Goal: Register for event/course

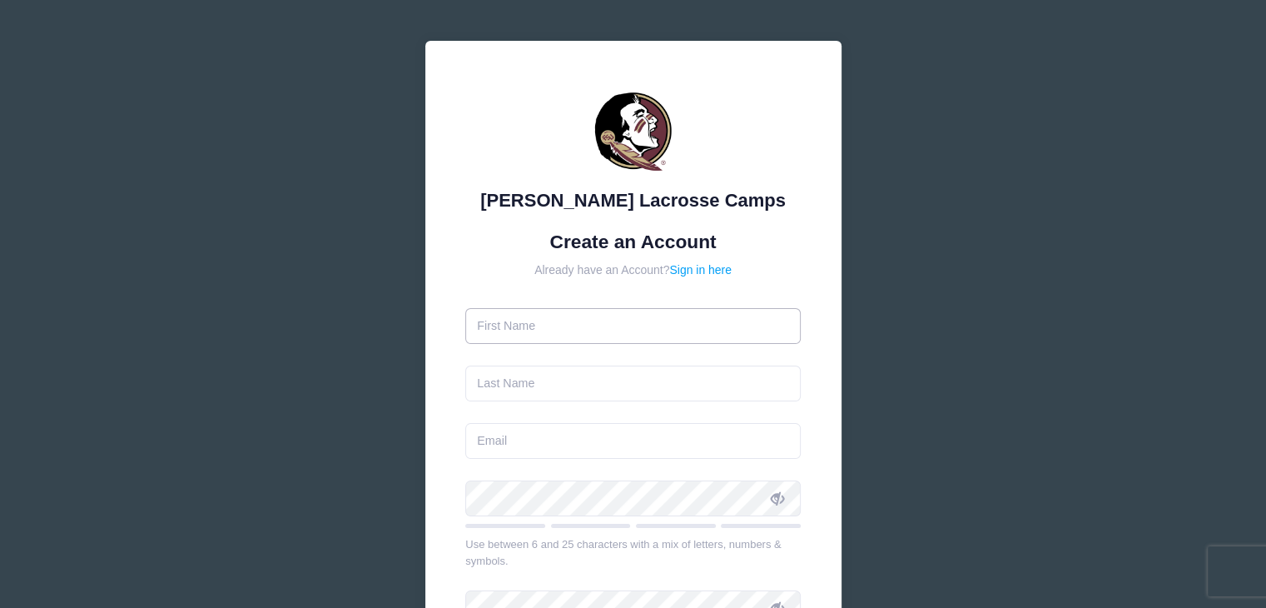
click at [622, 325] on input "text" at bounding box center [632, 326] width 335 height 36
type input "[PERSON_NAME]"
type input "b"
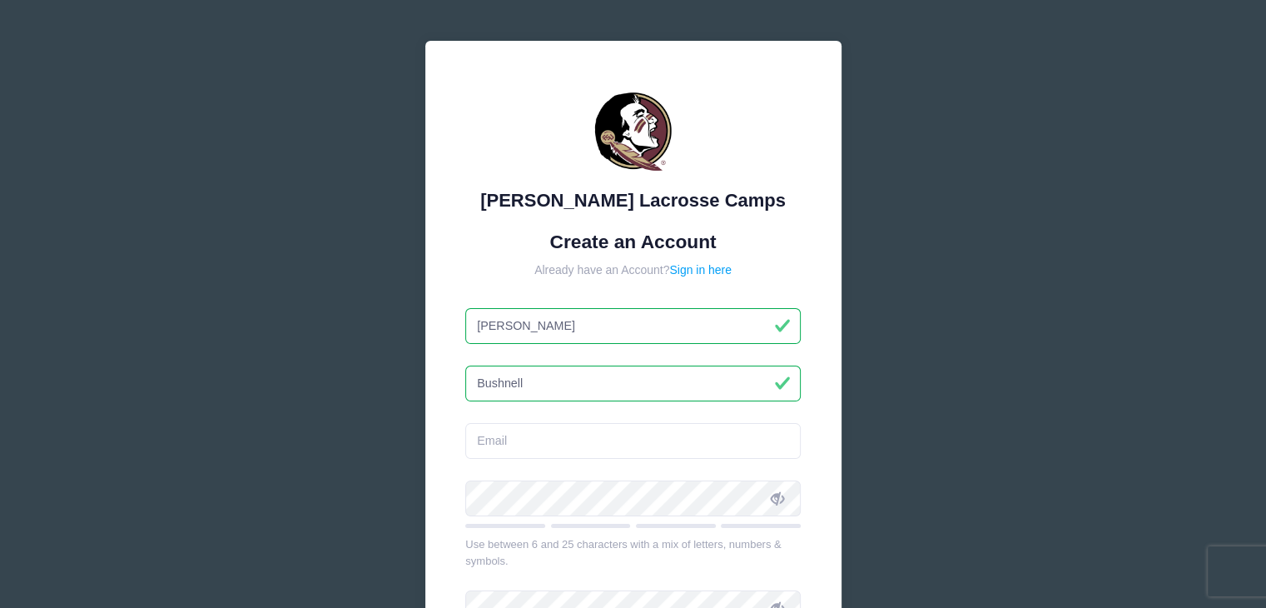
type input "Bushnell"
type input "b"
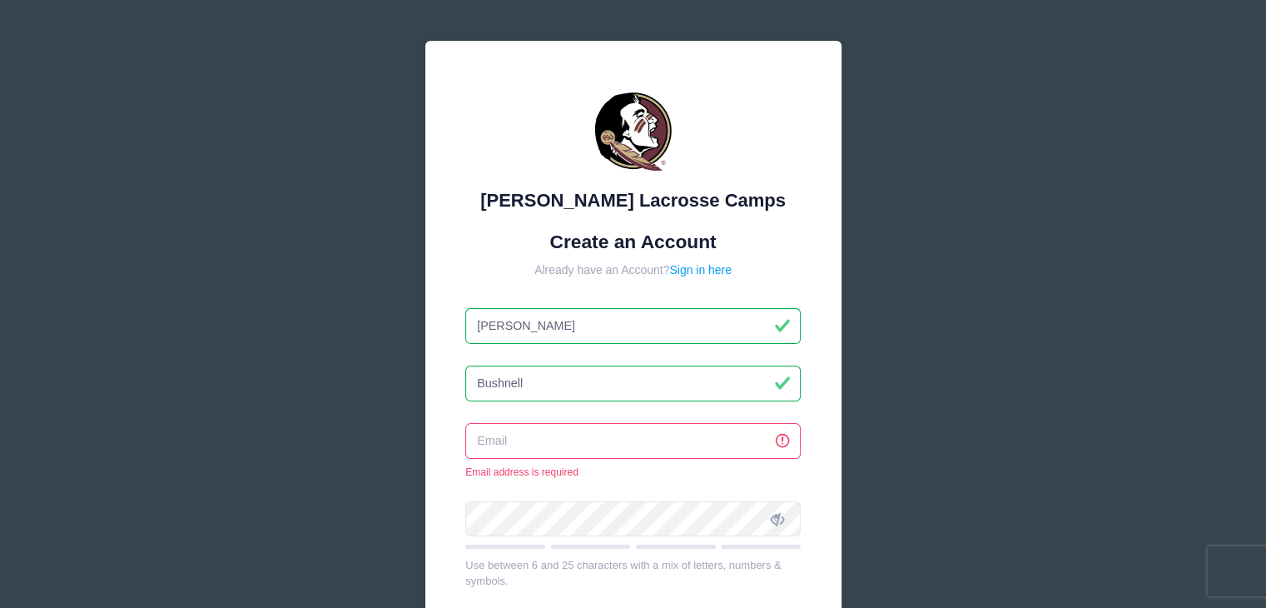
type input "[PERSON_NAME]"
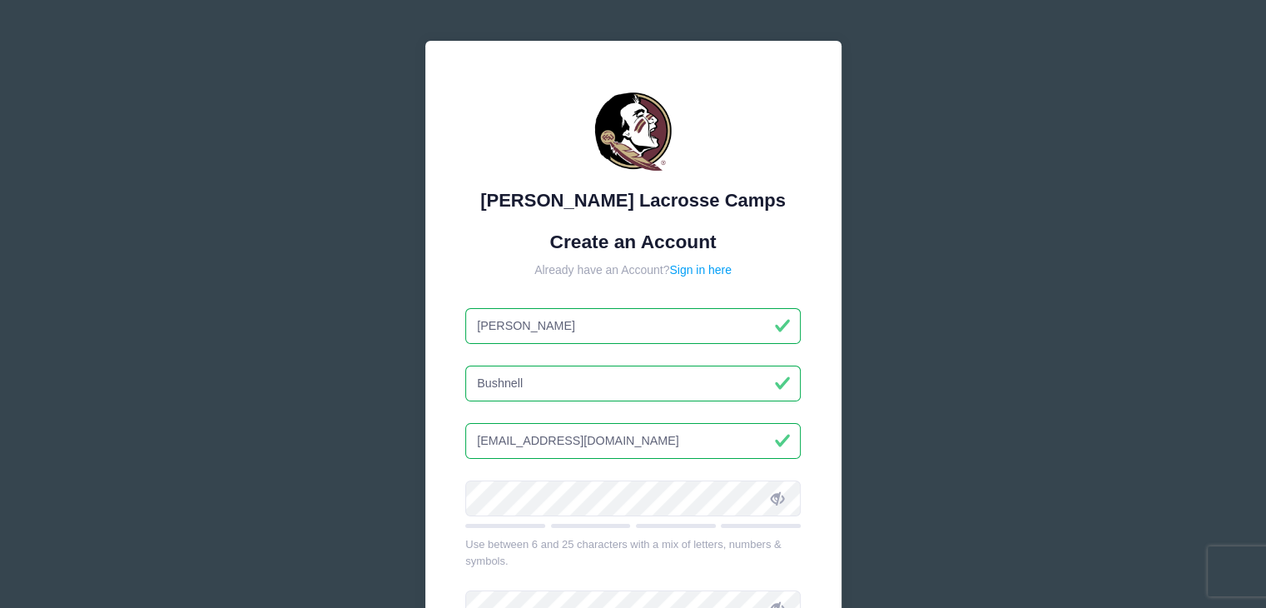
type input "[EMAIL_ADDRESS][DOMAIN_NAME]"
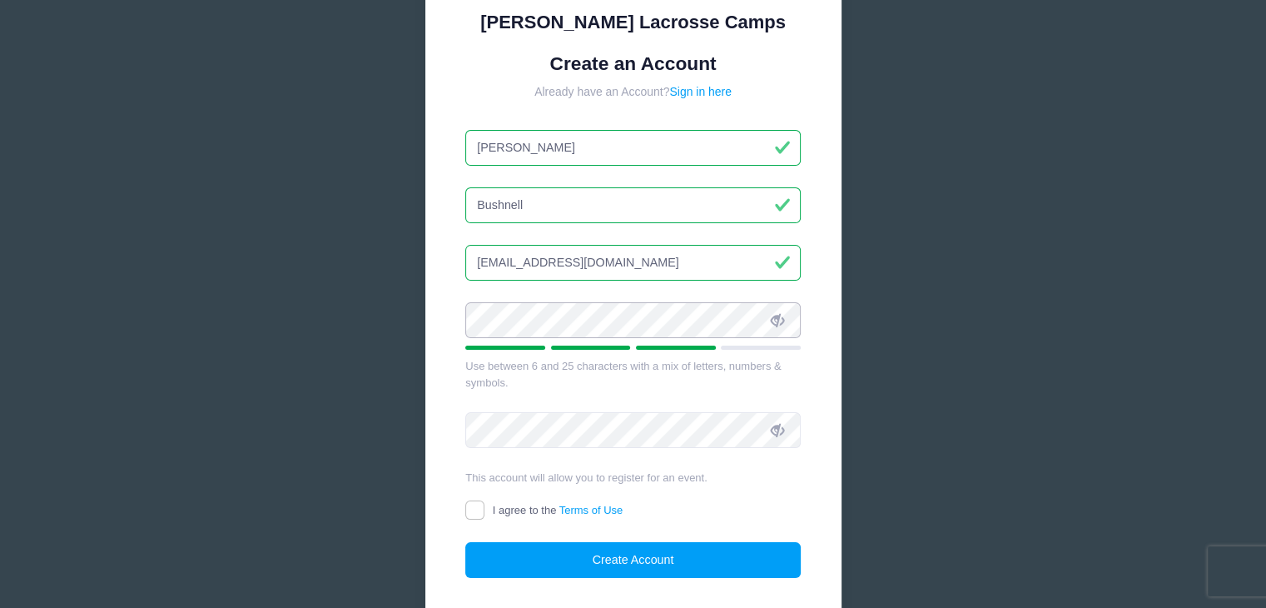
scroll to position [186, 0]
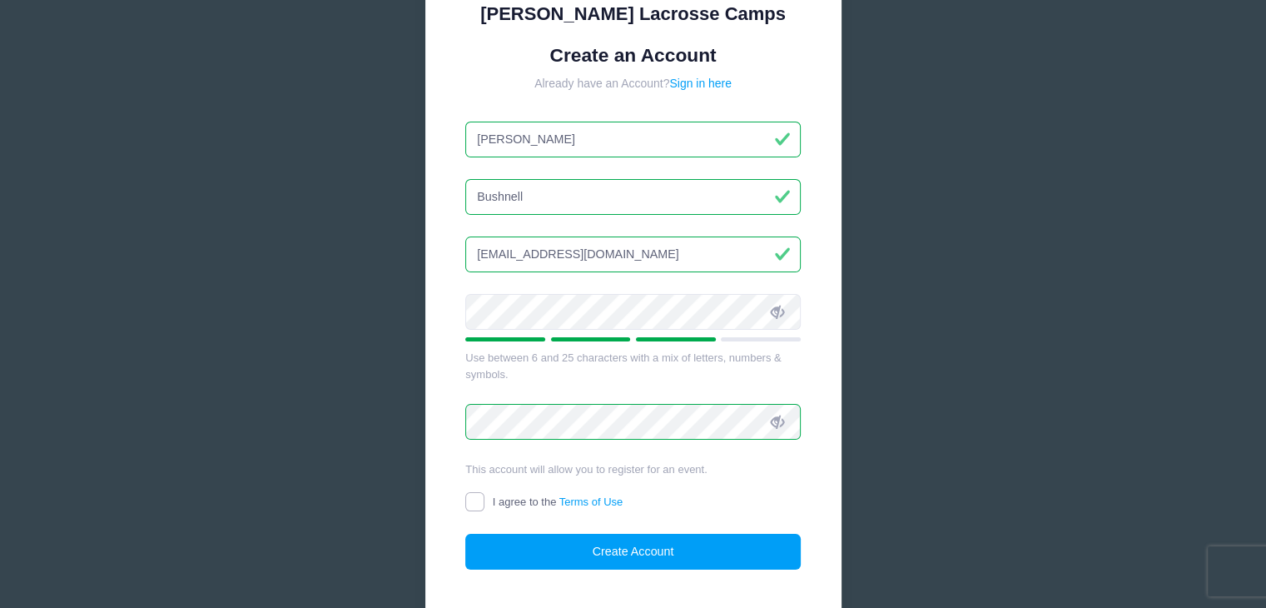
click at [480, 501] on input "I agree to the Terms of Use" at bounding box center [474, 501] width 19 height 19
checkbox input "true"
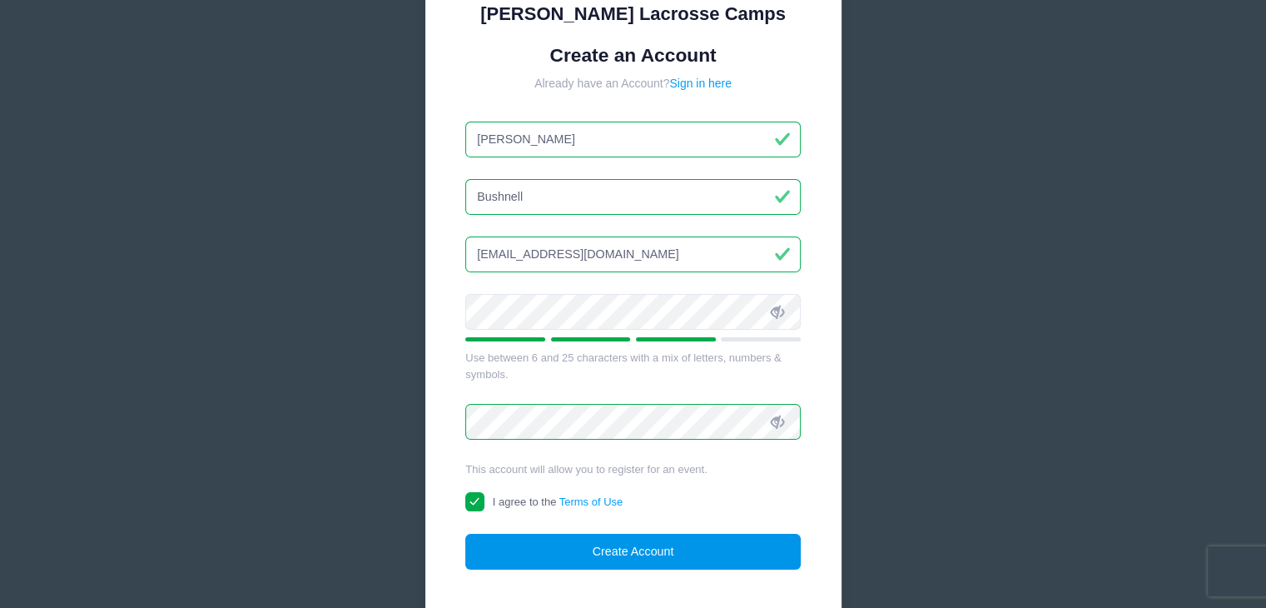
click at [592, 541] on button "Create Account" at bounding box center [632, 552] width 335 height 36
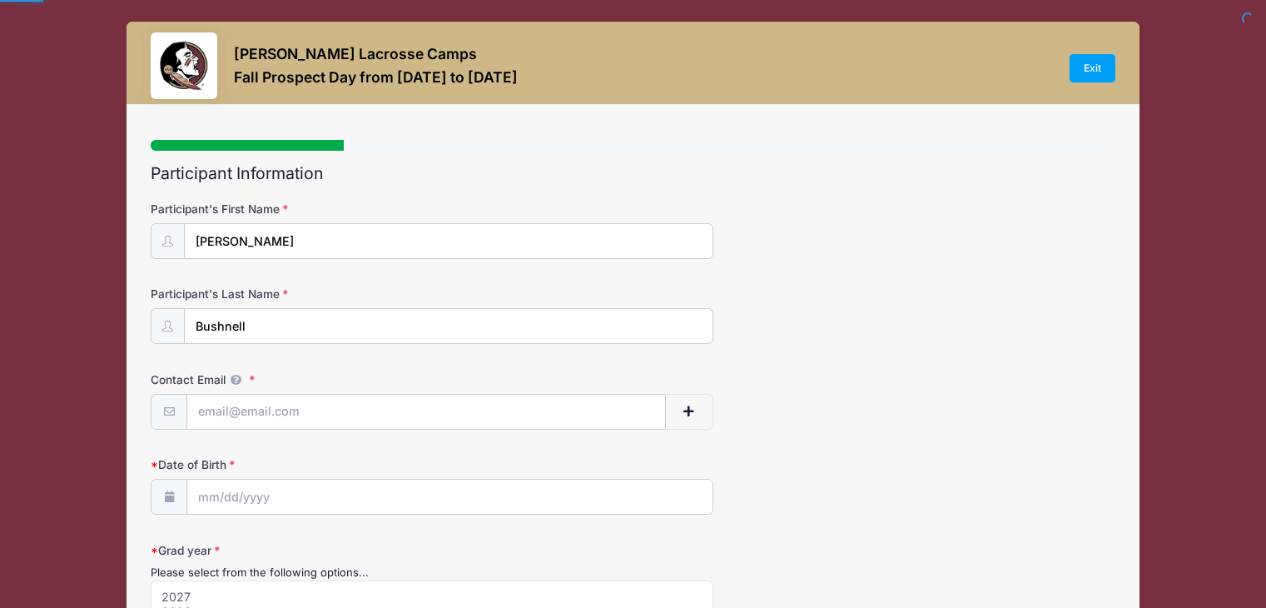
select select
click at [355, 417] on input "Contact Email" at bounding box center [426, 413] width 478 height 36
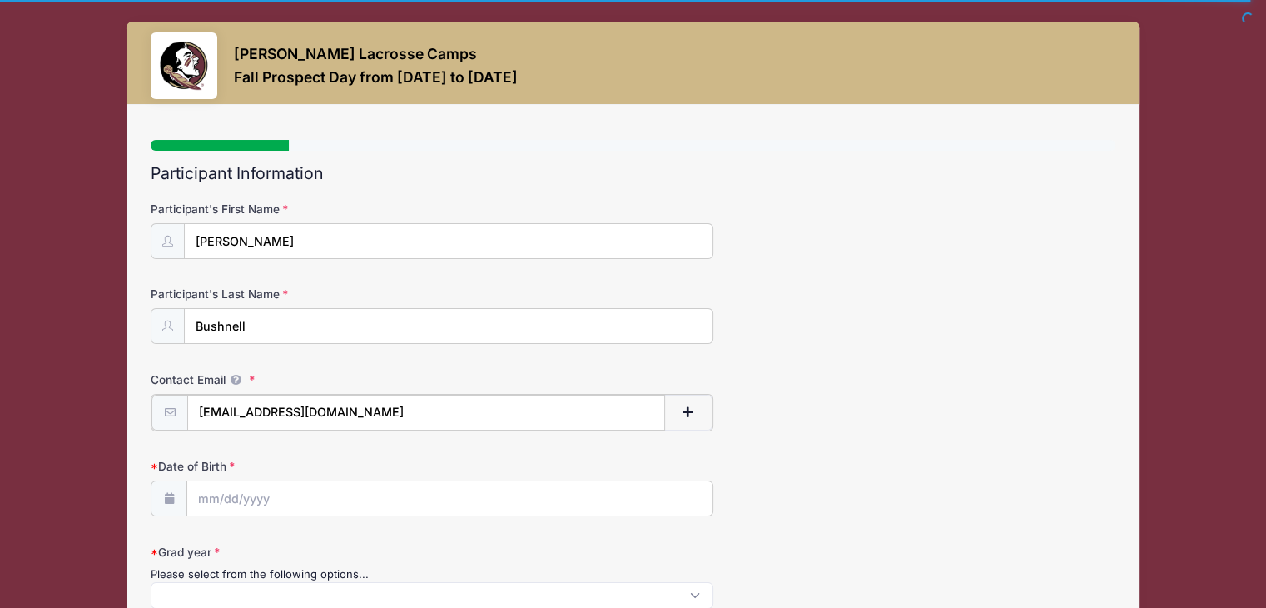
type input "[EMAIL_ADDRESS][DOMAIN_NAME]"
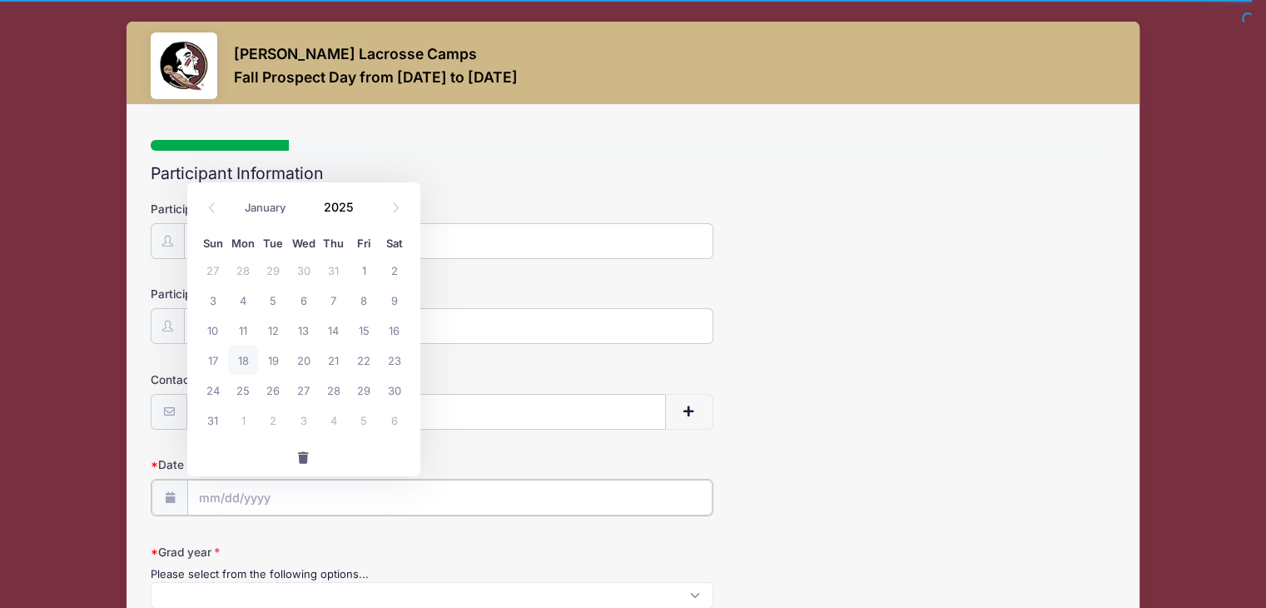
click at [338, 490] on input "Date of Birth" at bounding box center [449, 498] width 525 height 36
click at [291, 498] on input "Date of Birth" at bounding box center [449, 498] width 525 height 36
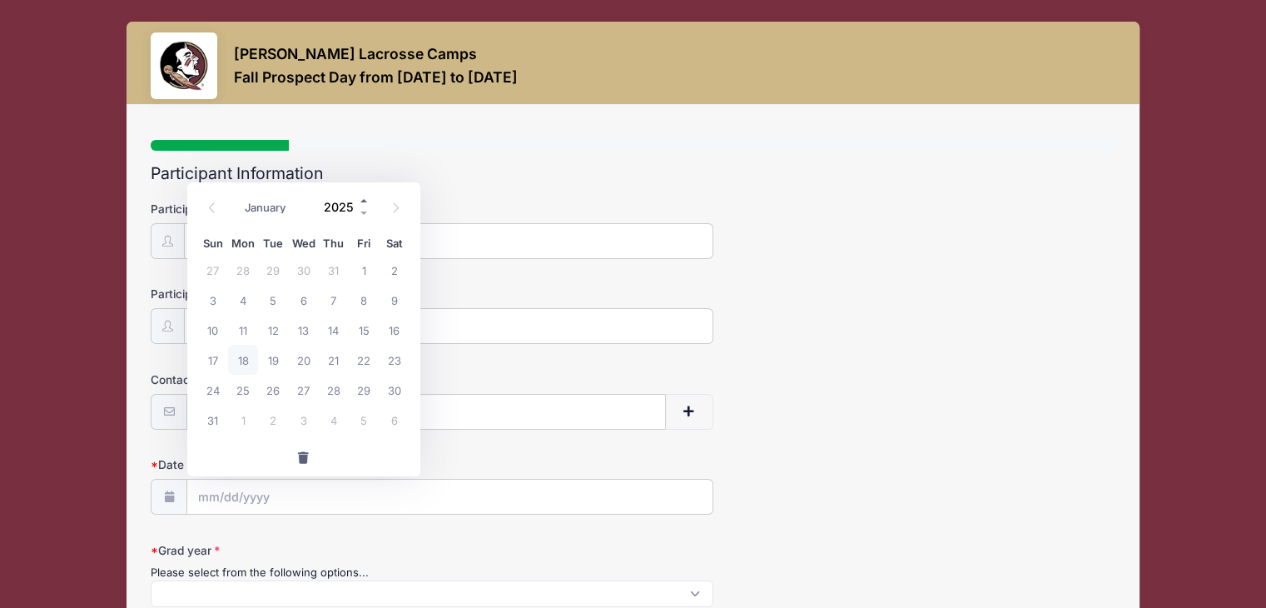
click at [360, 201] on span at bounding box center [365, 200] width 12 height 12
click at [363, 211] on span at bounding box center [365, 212] width 12 height 12
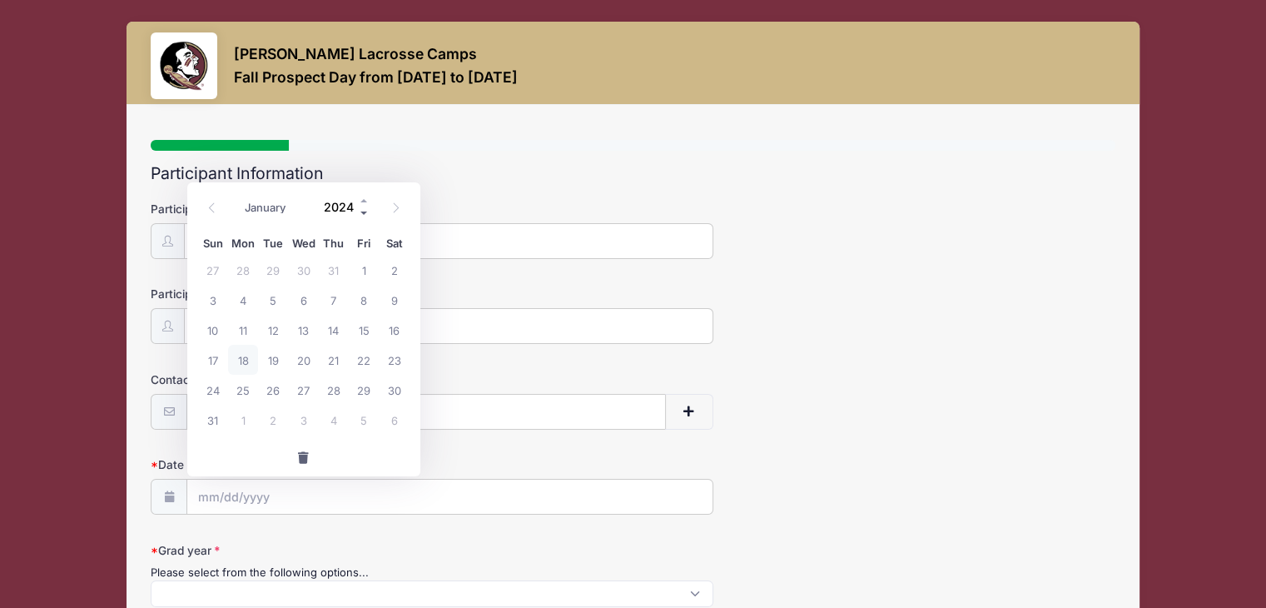
click at [363, 211] on span at bounding box center [365, 212] width 12 height 12
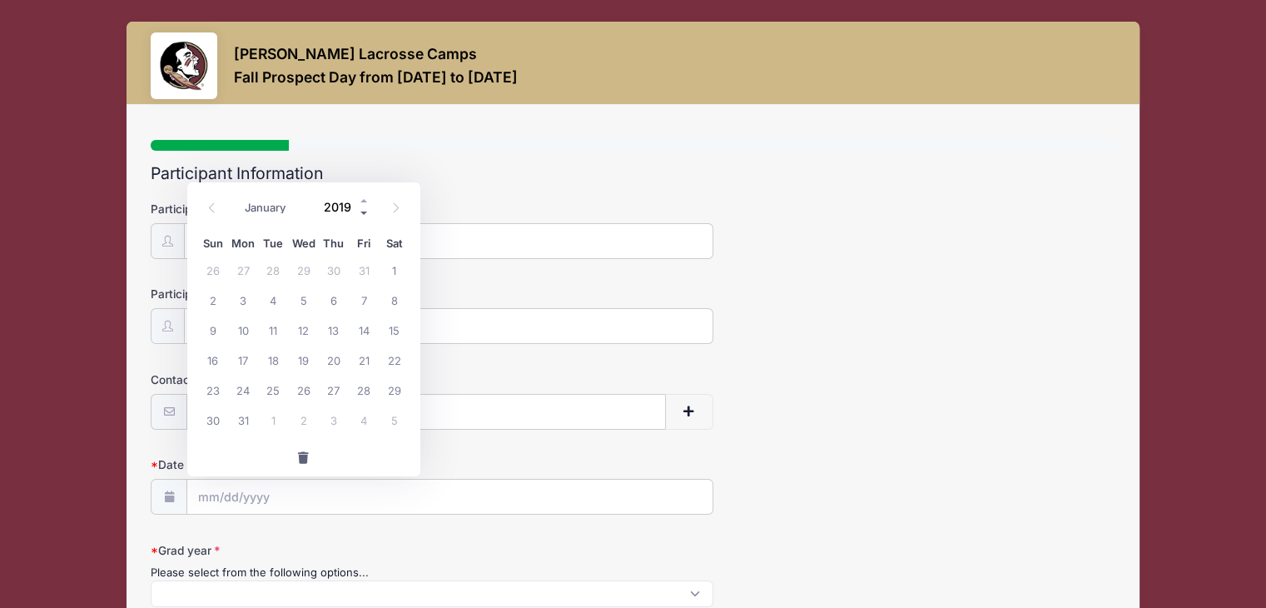
click at [363, 211] on span at bounding box center [365, 212] width 12 height 12
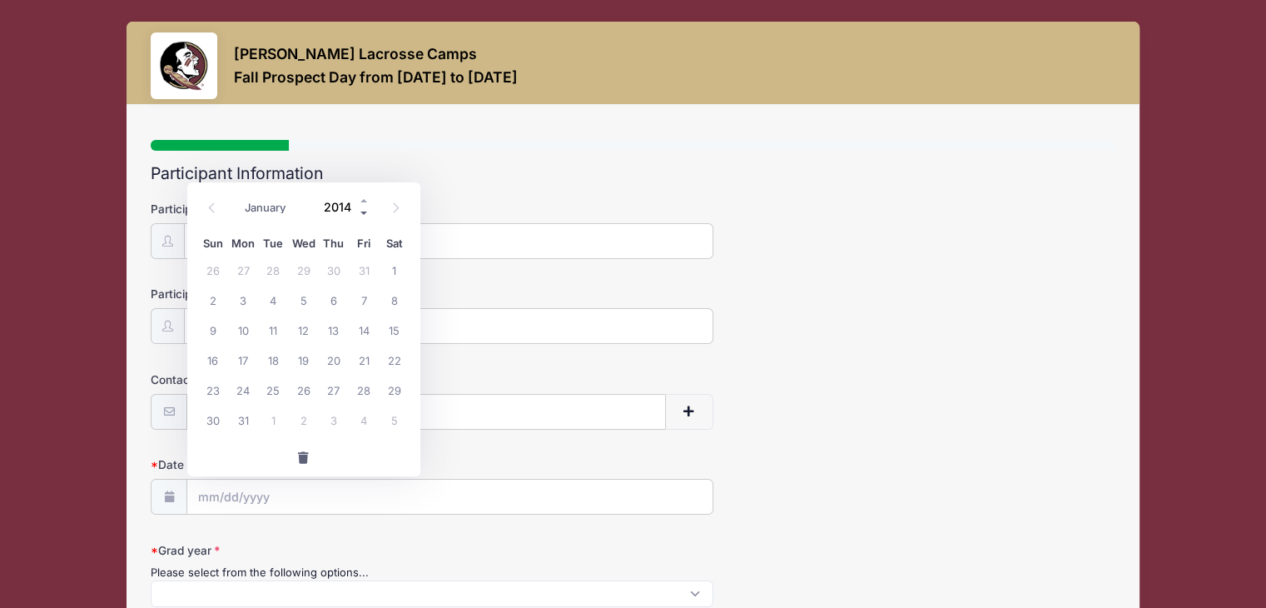
click at [363, 211] on span at bounding box center [365, 212] width 12 height 12
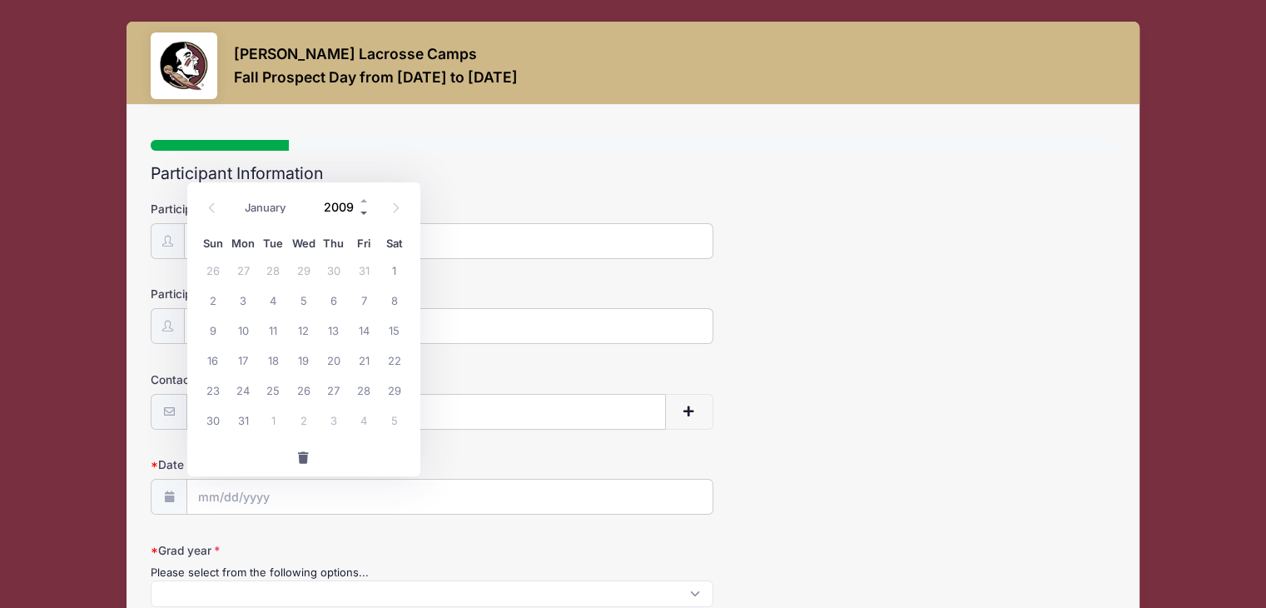
click at [363, 211] on span at bounding box center [365, 212] width 12 height 12
type input "2007"
click at [276, 211] on select "January February March April May June July August September October November De…" at bounding box center [274, 207] width 74 height 22
select select "8"
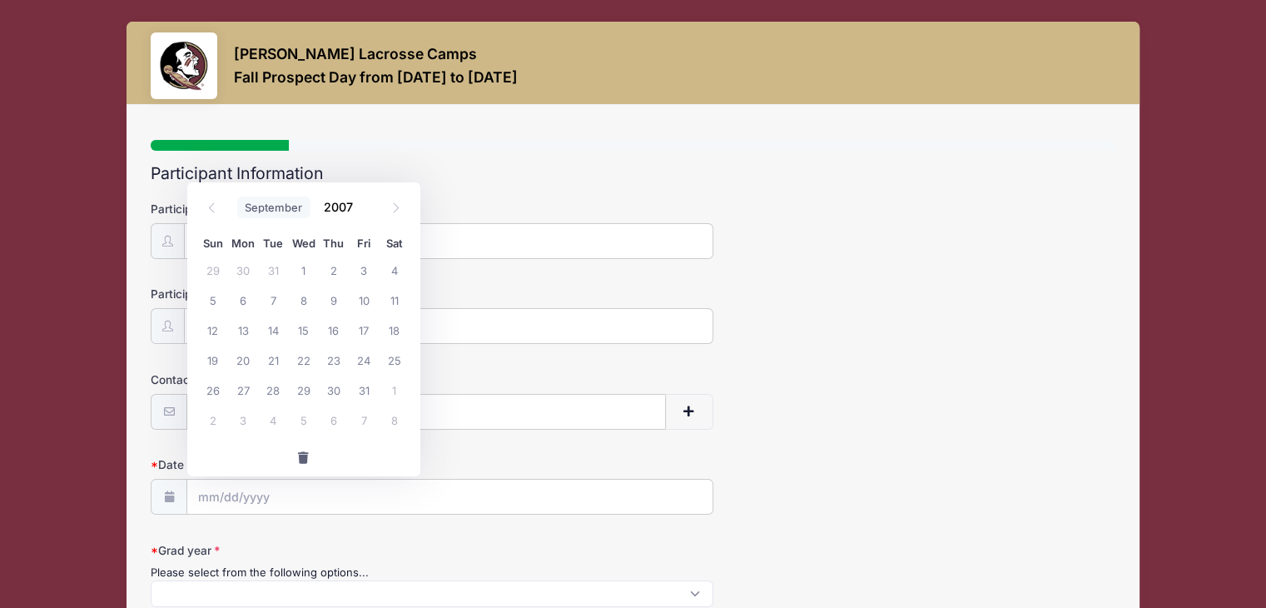
click at [237, 196] on select "January February March April May June July August September October November De…" at bounding box center [274, 207] width 74 height 22
click at [241, 384] on span "24" at bounding box center [243, 390] width 30 height 30
type input "[DATE]"
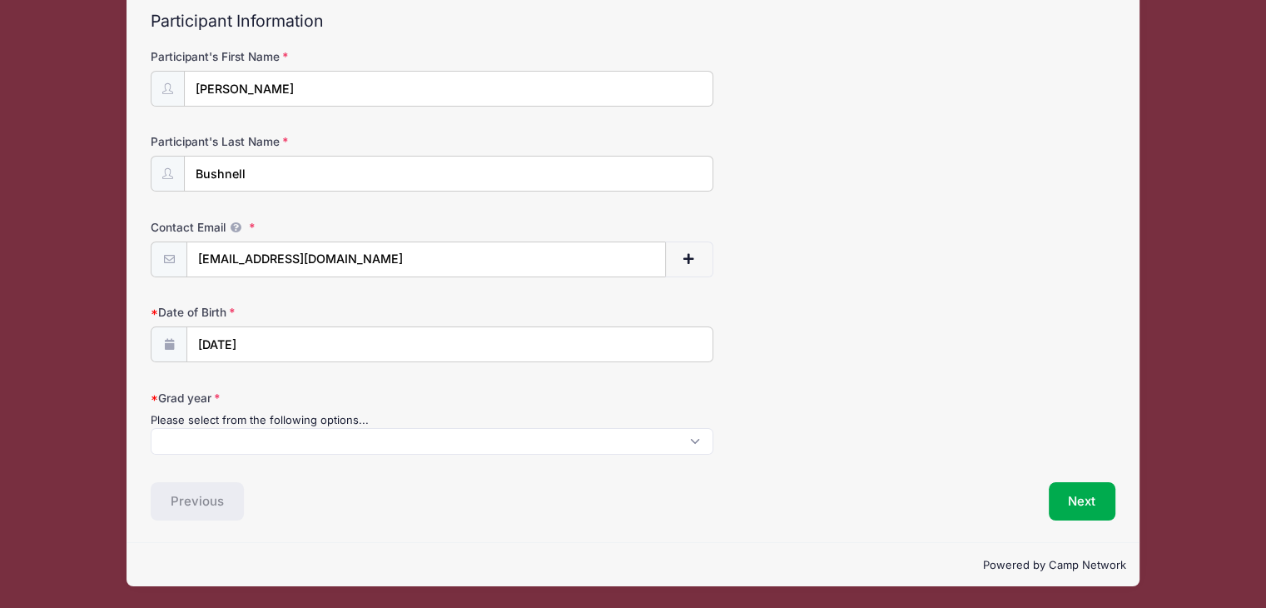
scroll to position [151, 0]
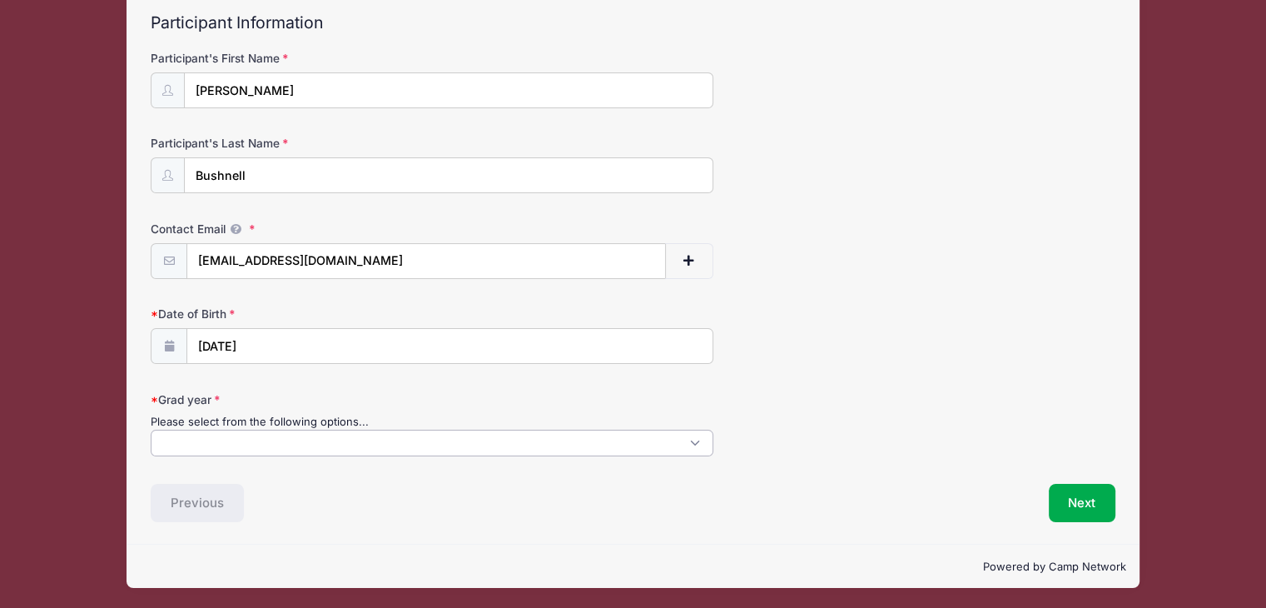
click at [693, 450] on span at bounding box center [432, 443] width 563 height 27
select select "2027"
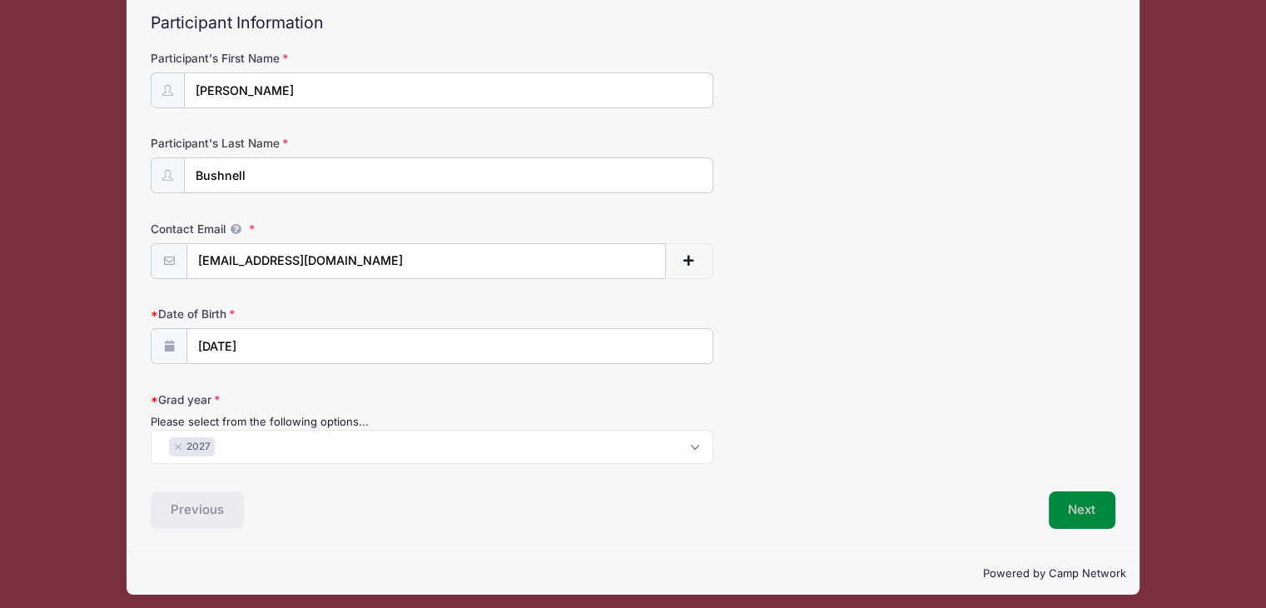
click at [1074, 499] on button "Next" at bounding box center [1082, 510] width 67 height 38
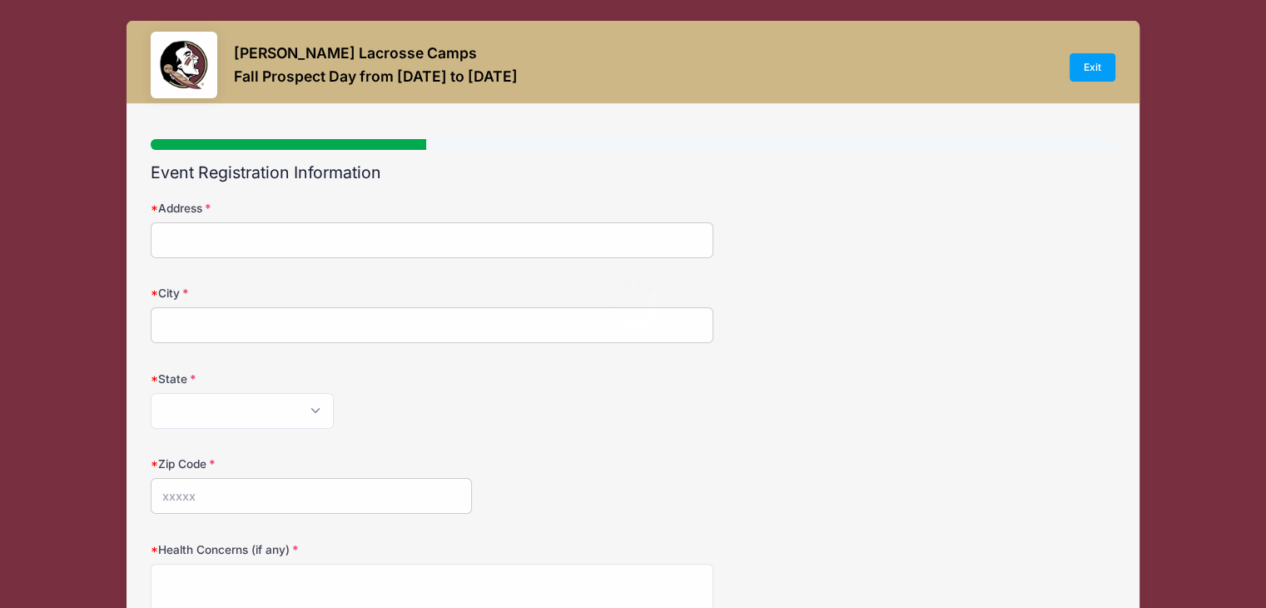
scroll to position [0, 0]
click at [509, 246] on input "Address" at bounding box center [432, 241] width 563 height 36
type input "[STREET_ADDRESS]"
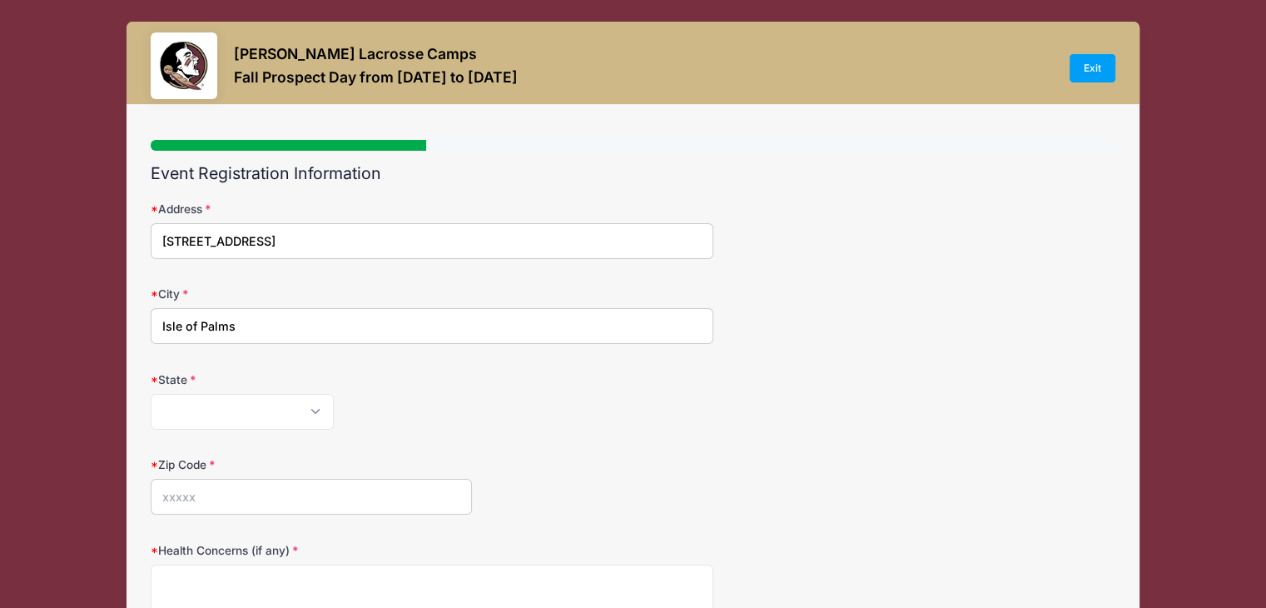
type input "Isle of Palms"
select select "SC"
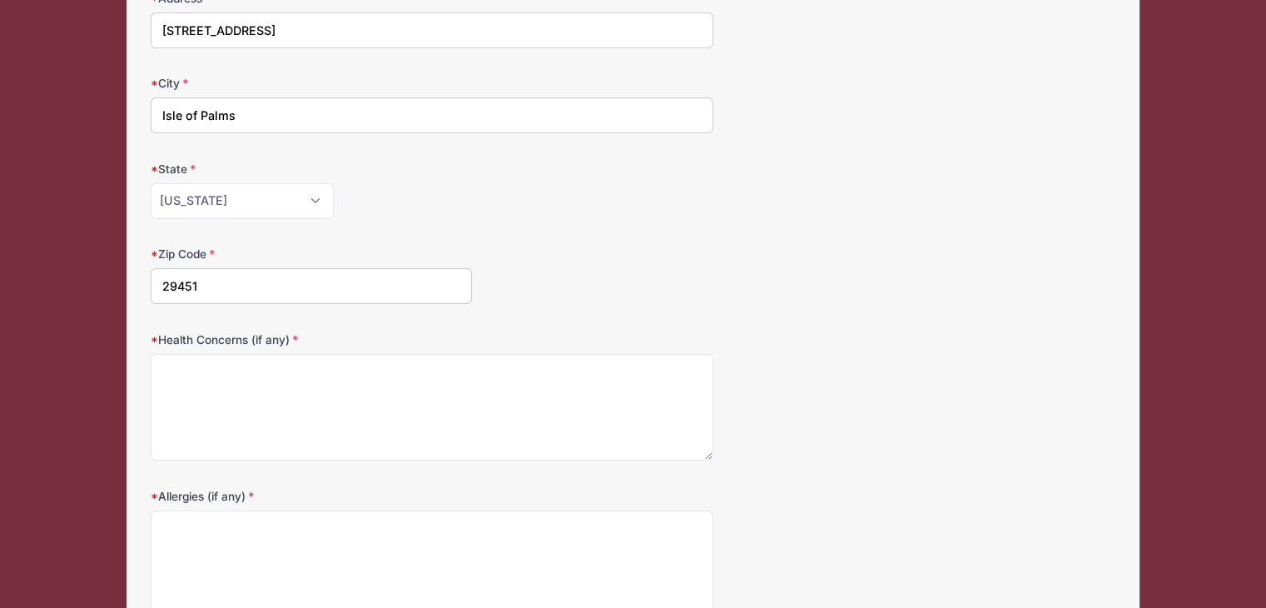
scroll to position [232, 0]
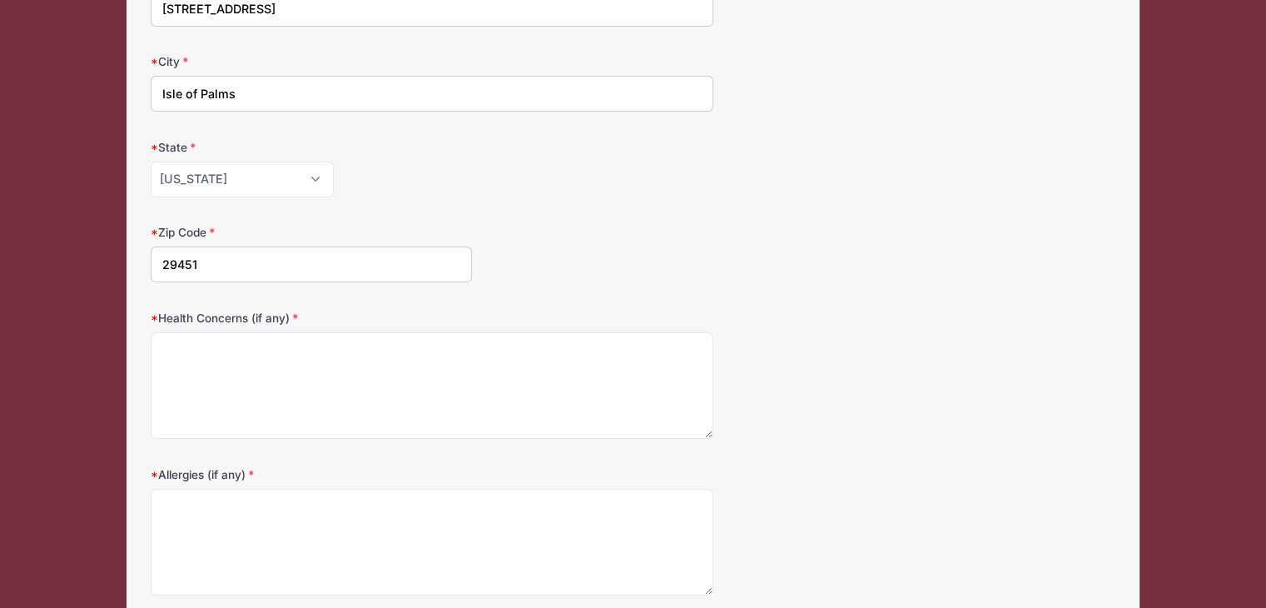
type input "29451"
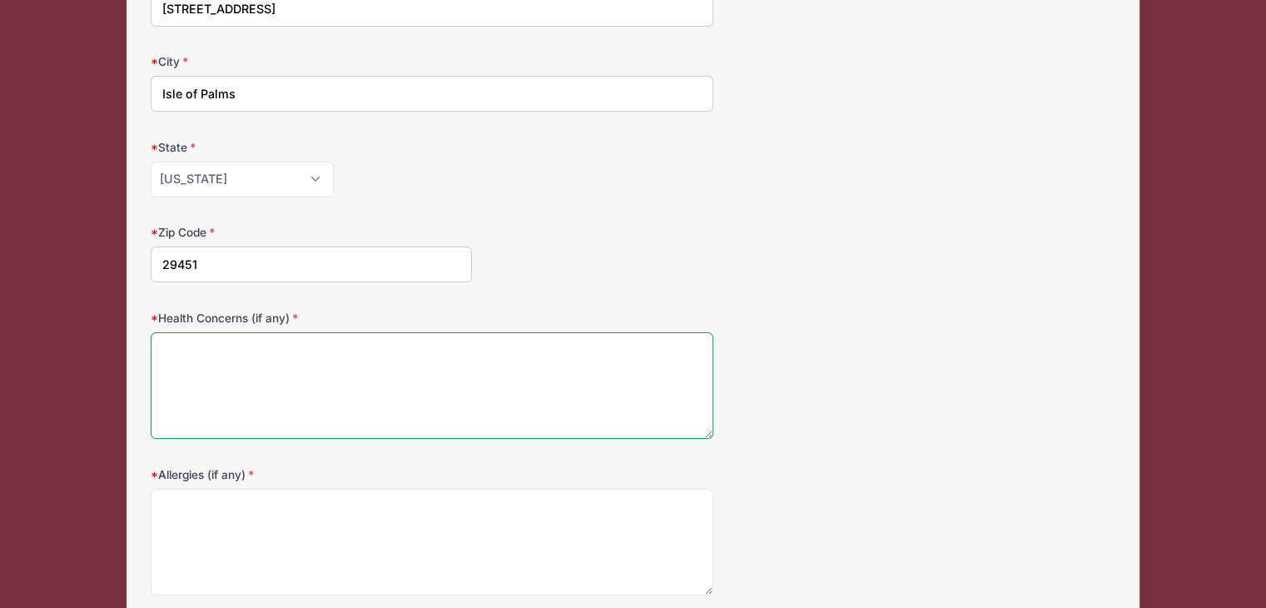
click at [316, 360] on textarea "Health Concerns (if any)" at bounding box center [432, 385] width 563 height 107
type textarea "none"
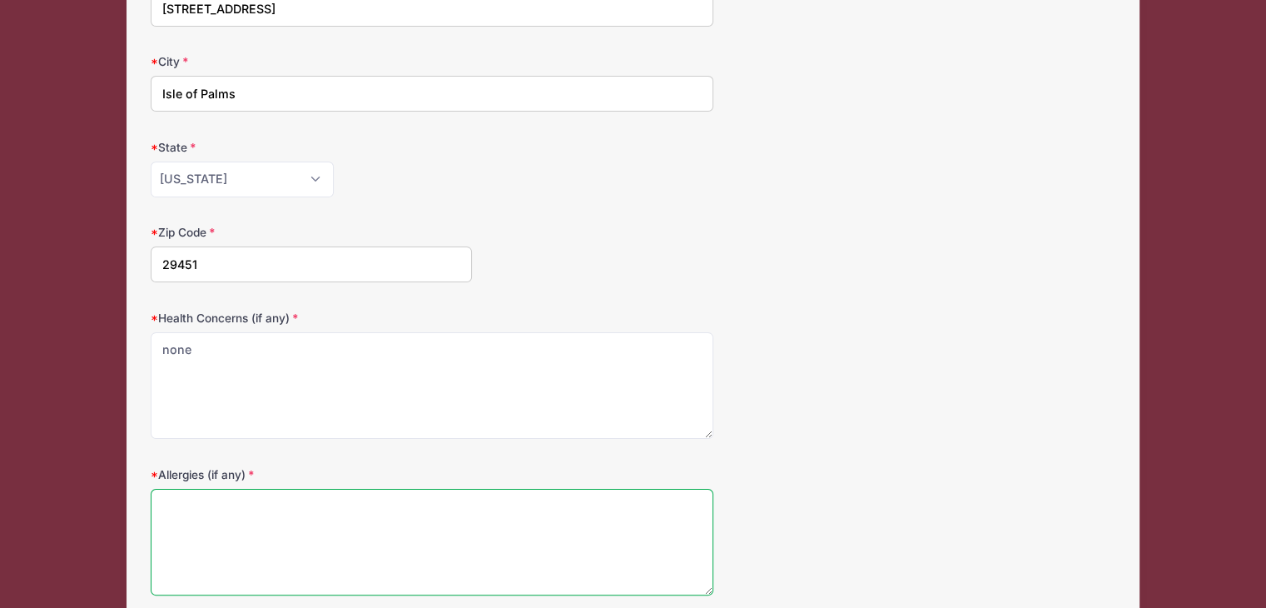
click at [301, 530] on textarea "Allergies (if any)" at bounding box center [432, 542] width 563 height 107
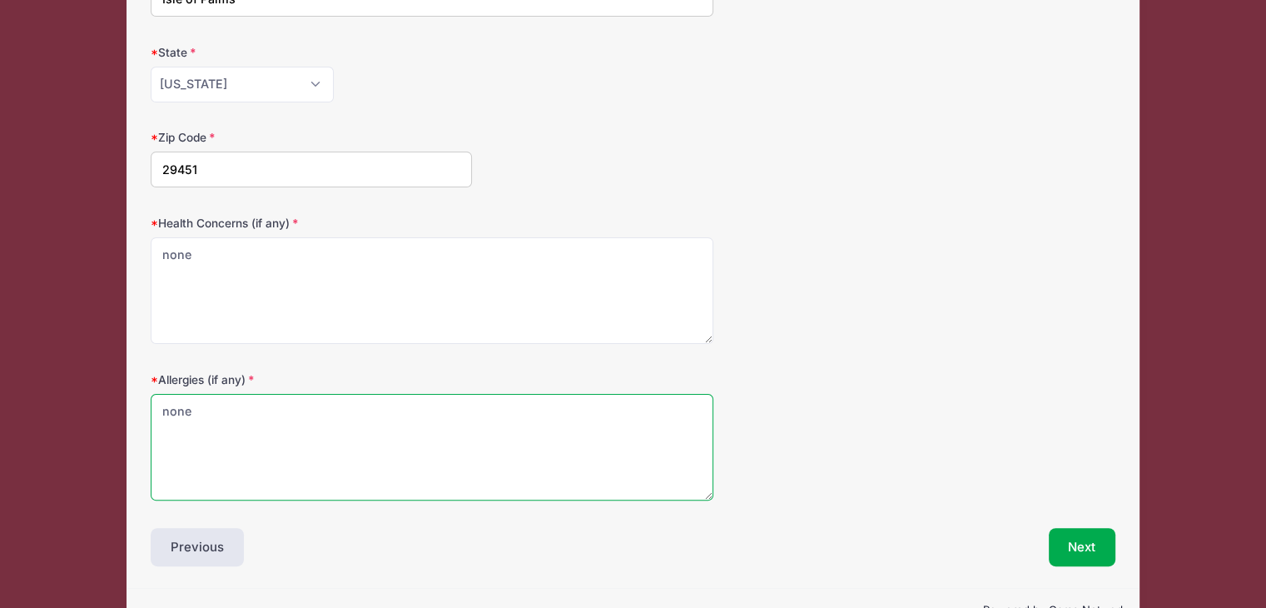
scroll to position [370, 0]
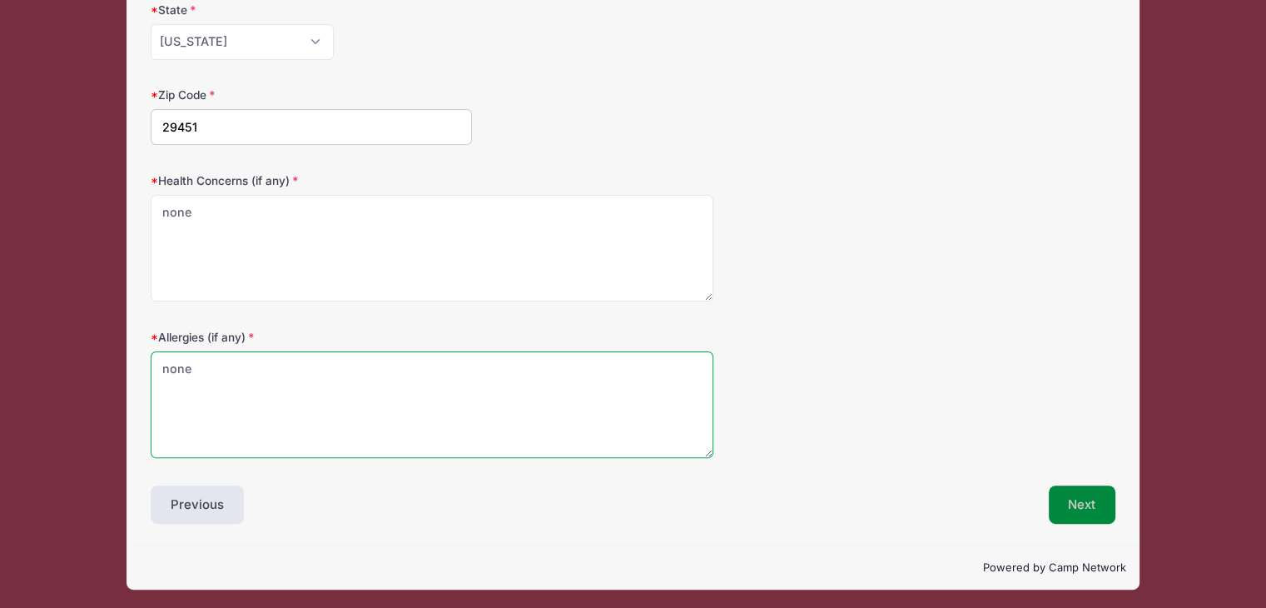
type textarea "none"
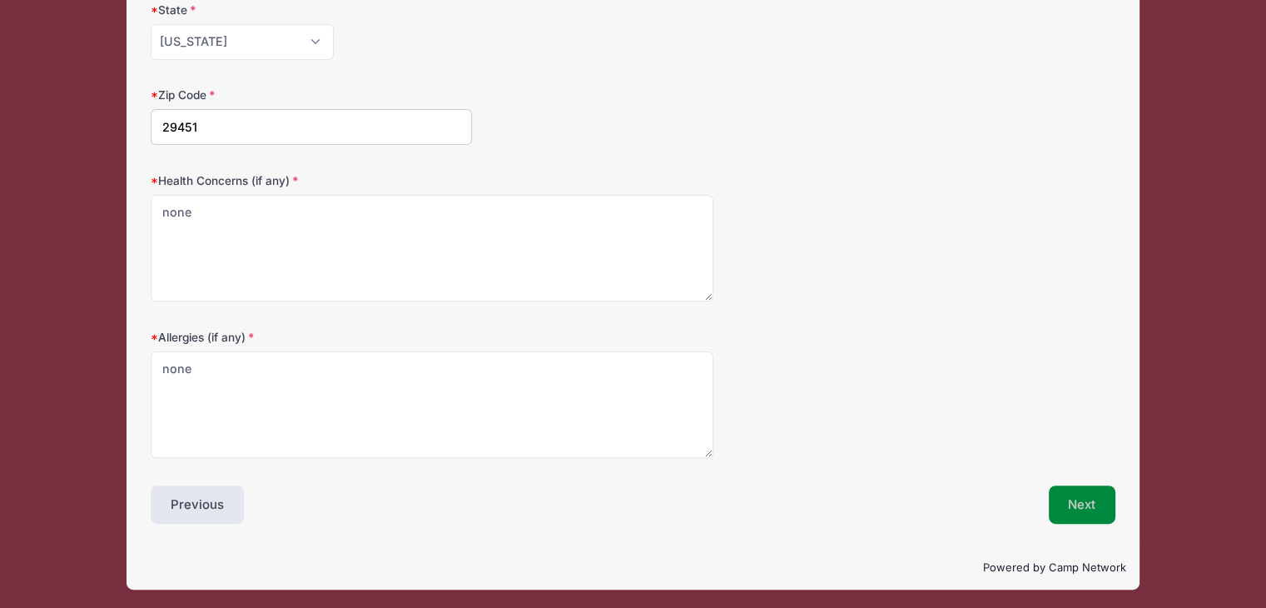
click at [1081, 501] on button "Next" at bounding box center [1082, 504] width 67 height 38
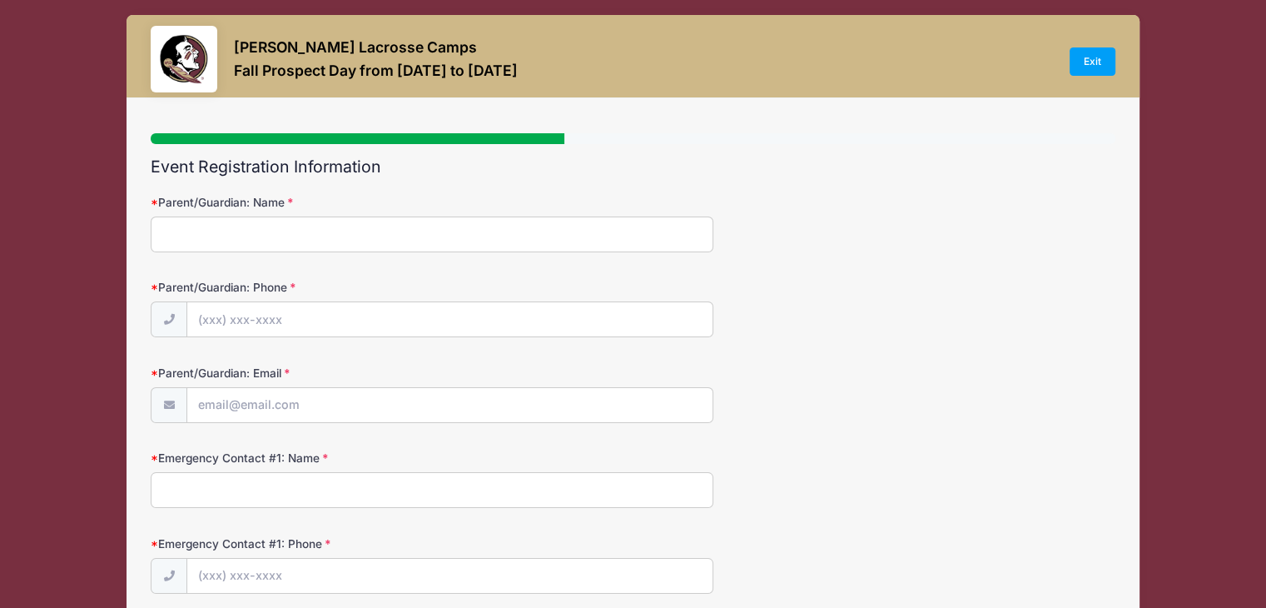
scroll to position [0, 0]
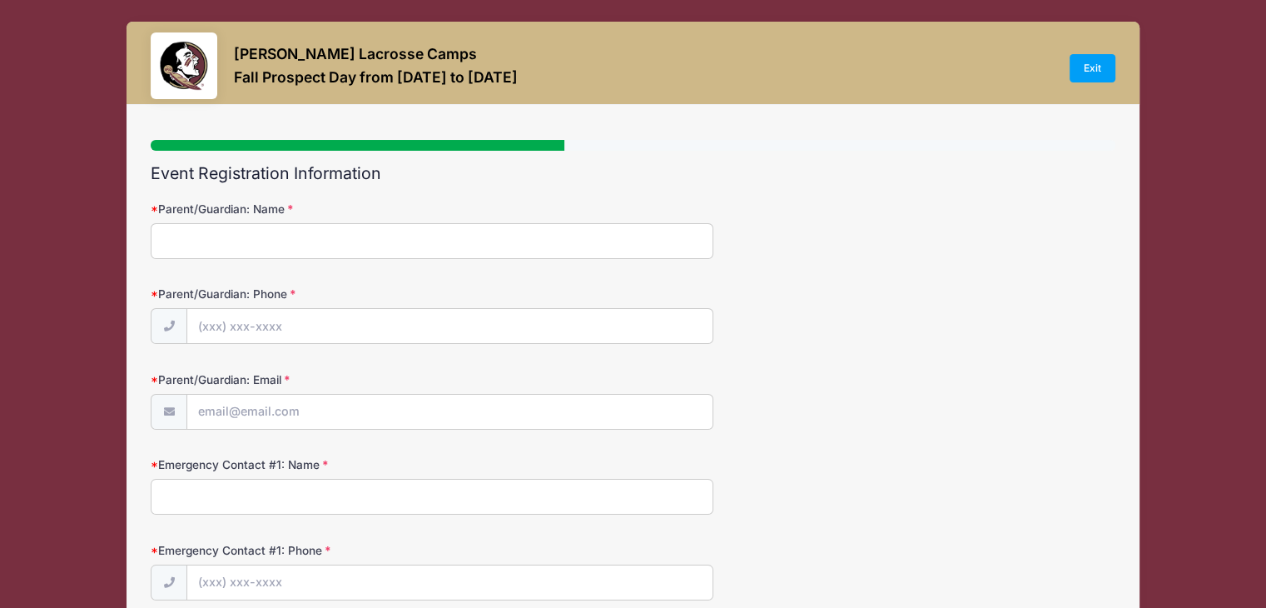
click at [272, 241] on input "Parent/Guardian: Name" at bounding box center [432, 241] width 563 height 36
type input "[PERSON_NAME]"
type input "[PHONE_NUMBER]"
click at [224, 420] on input "Parent/Guardian: Email" at bounding box center [449, 413] width 525 height 36
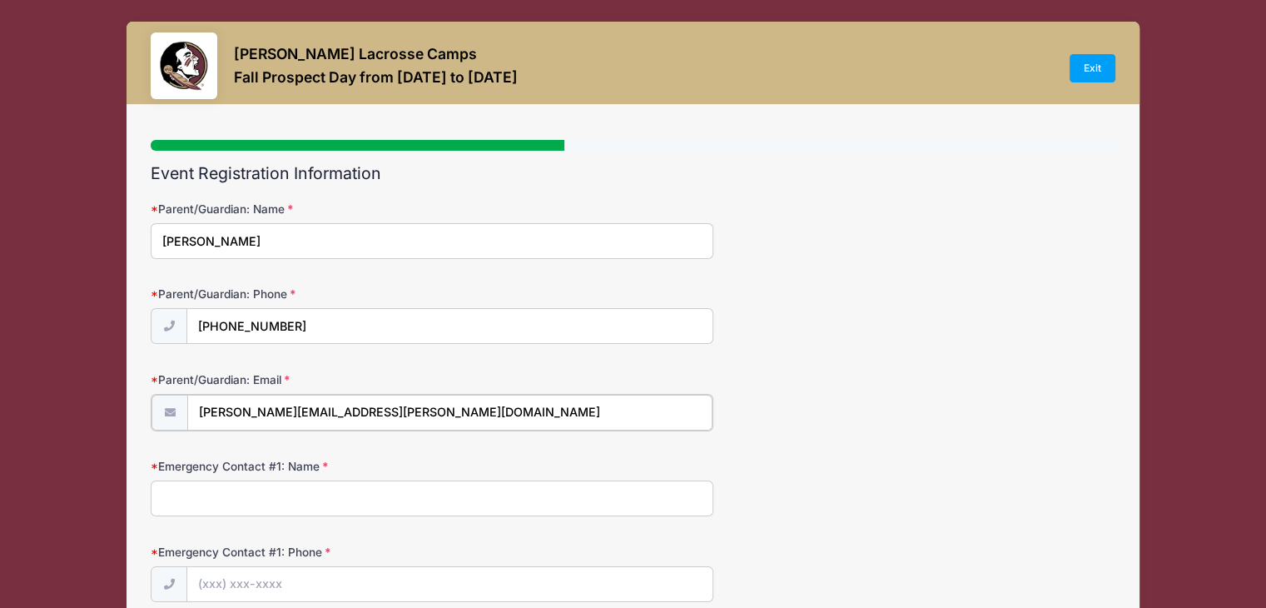
type input "[PERSON_NAME][EMAIL_ADDRESS][PERSON_NAME][DOMAIN_NAME]"
type input "[PERSON_NAME]"
type input "[PHONE_NUMBER]"
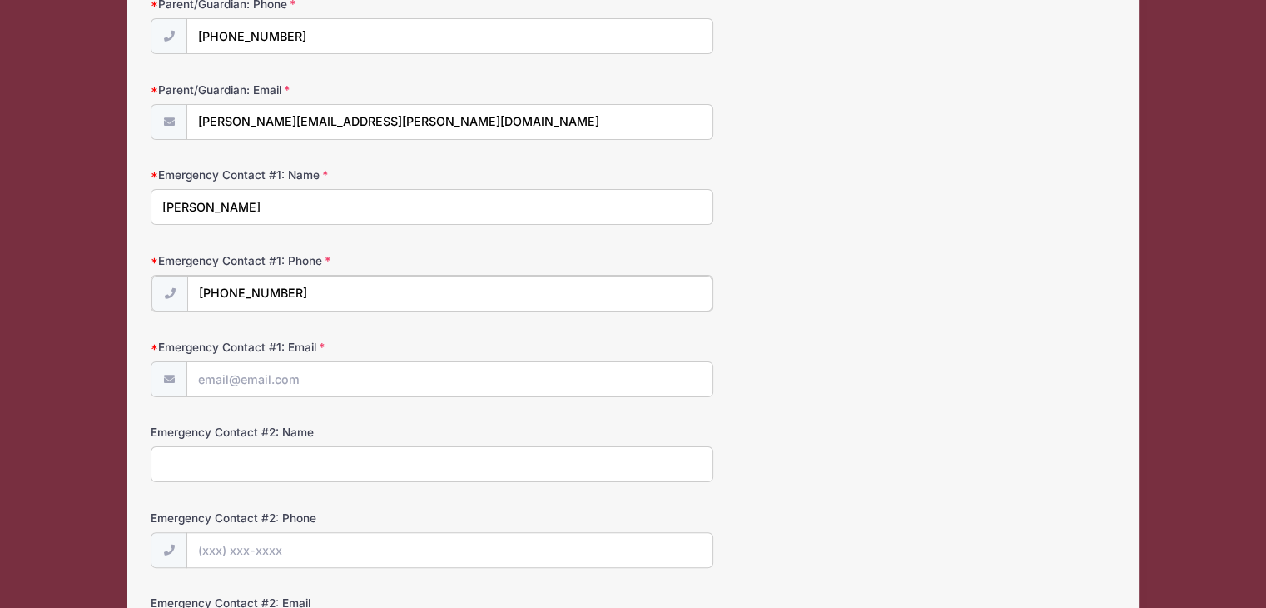
scroll to position [292, 0]
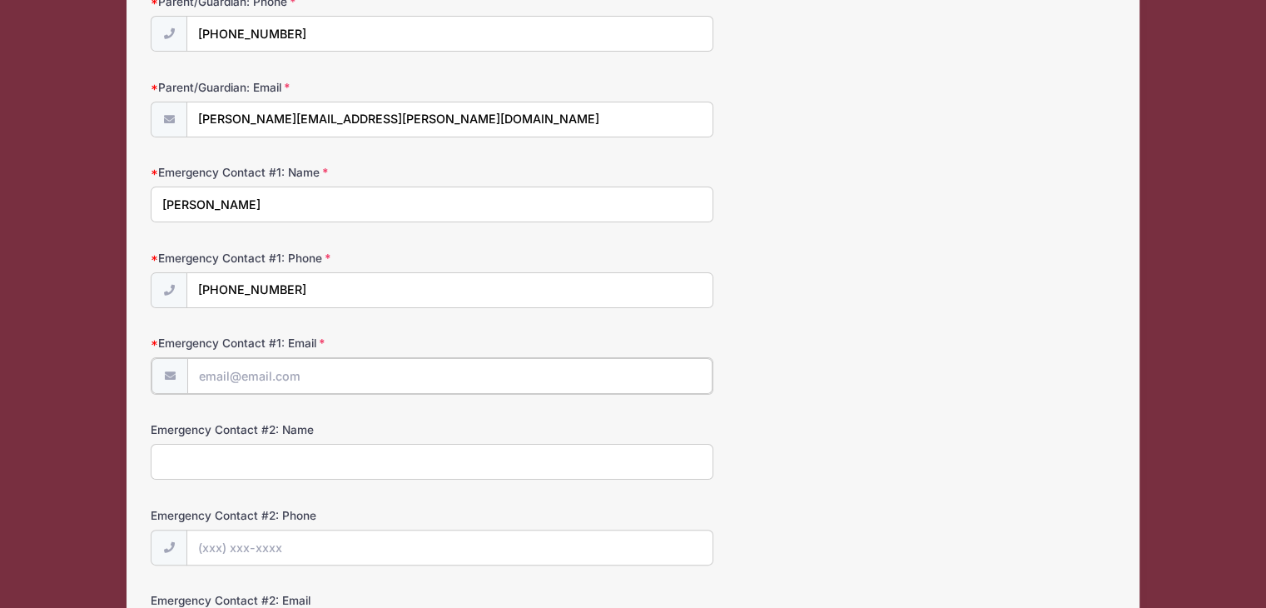
click at [306, 377] on input "Emergency Contact #1: Email" at bounding box center [449, 376] width 525 height 36
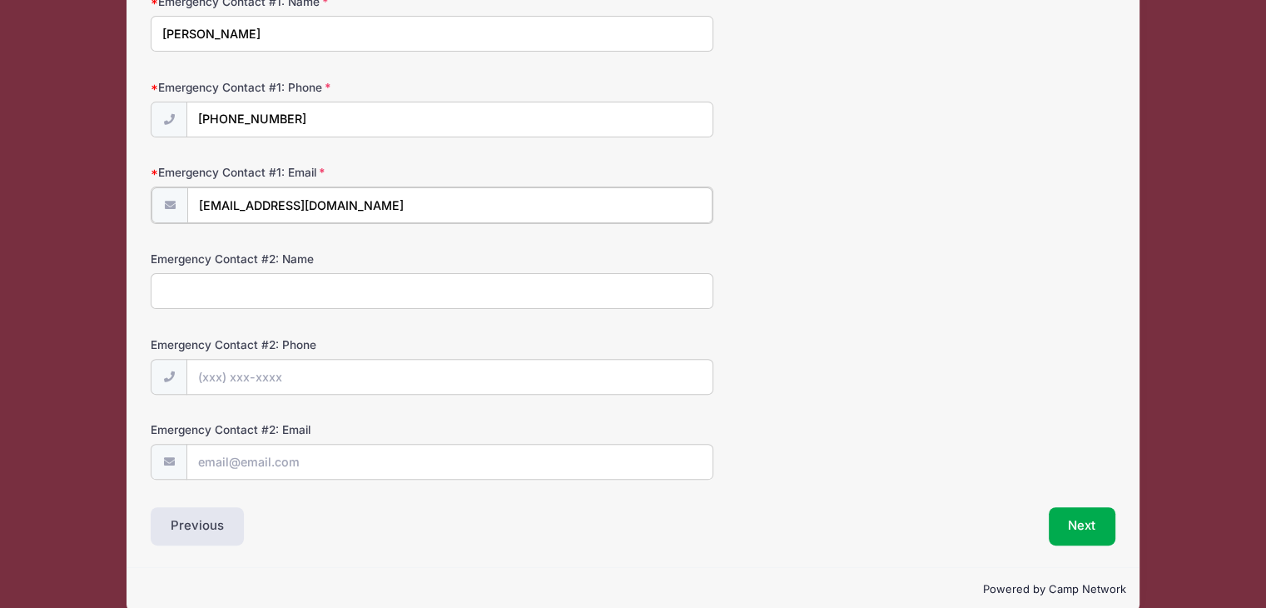
scroll to position [466, 0]
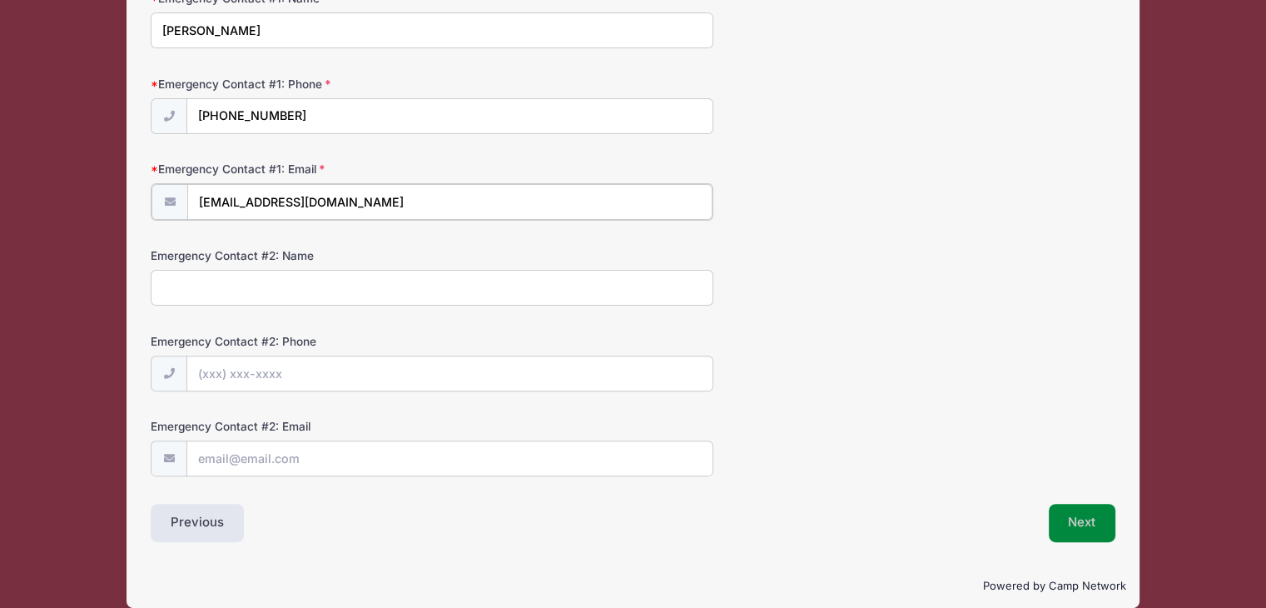
type input "[EMAIL_ADDRESS][DOMAIN_NAME]"
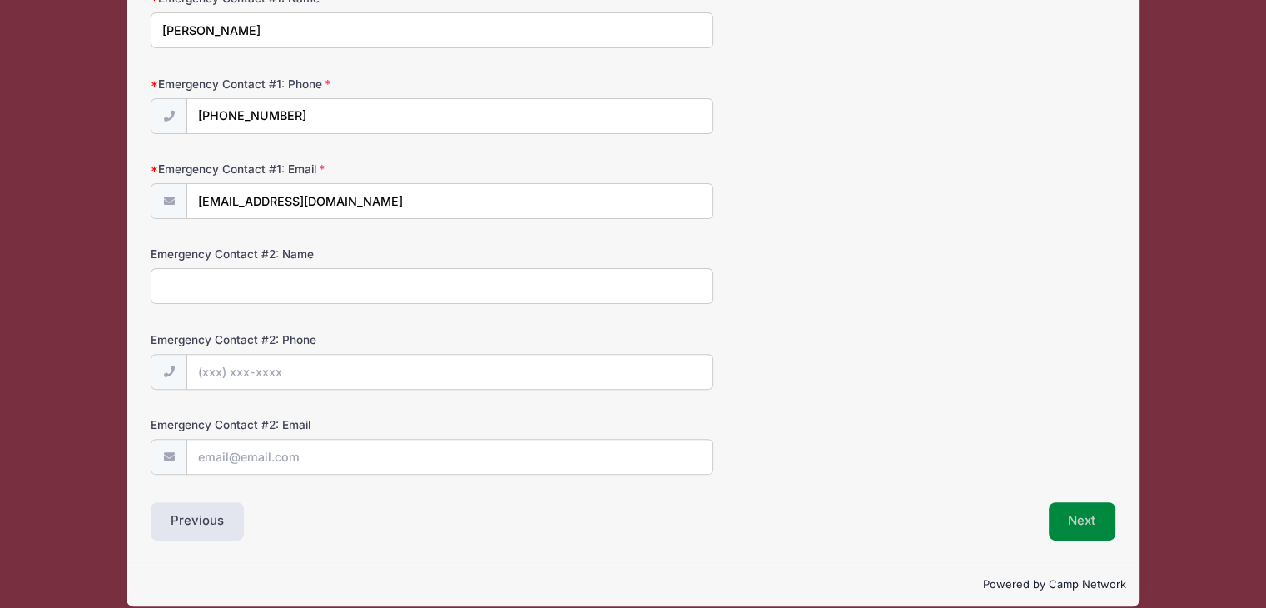
click at [1086, 521] on button "Next" at bounding box center [1082, 521] width 67 height 38
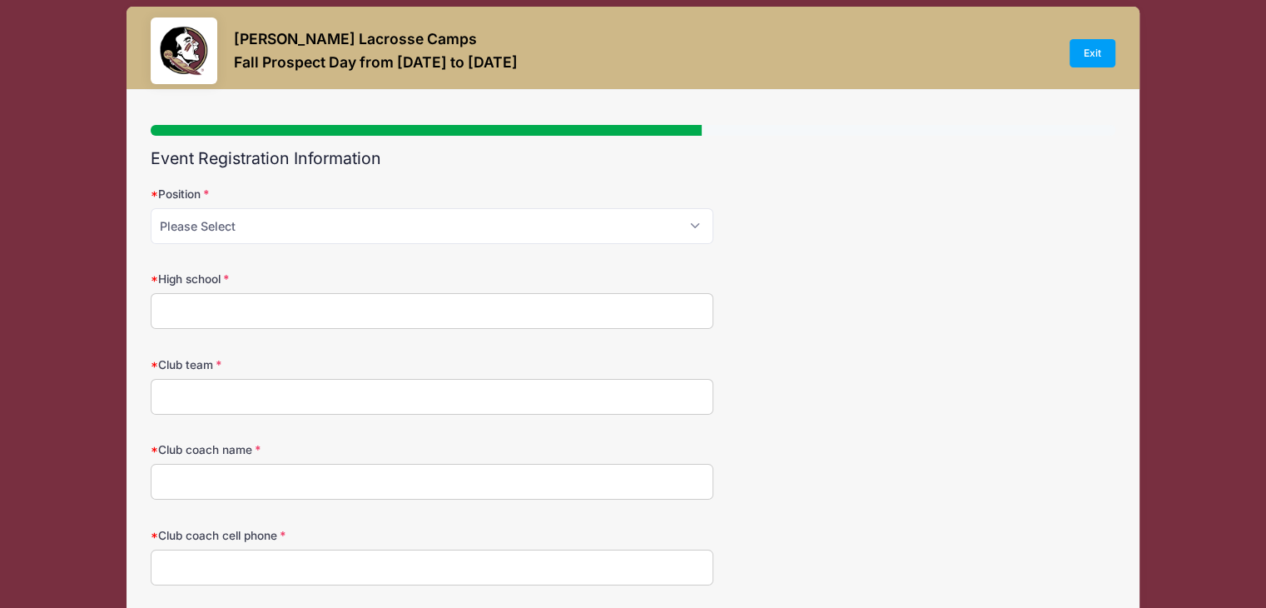
scroll to position [0, 0]
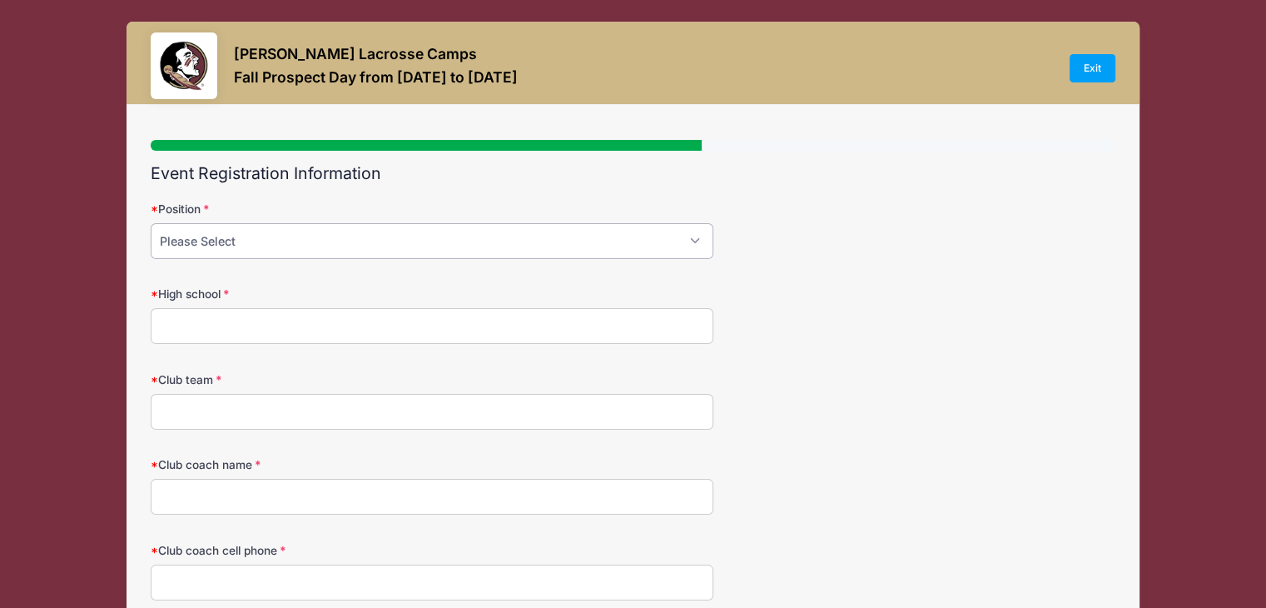
click at [493, 244] on select "Please Select Attack Midfield Defense Goalie" at bounding box center [432, 241] width 563 height 36
select select "Attack"
click at [151, 223] on select "Please Select Attack Midfield Defense Goalie" at bounding box center [432, 241] width 563 height 36
click at [459, 316] on input "High school" at bounding box center [432, 326] width 563 height 36
type input "IMG Academy"
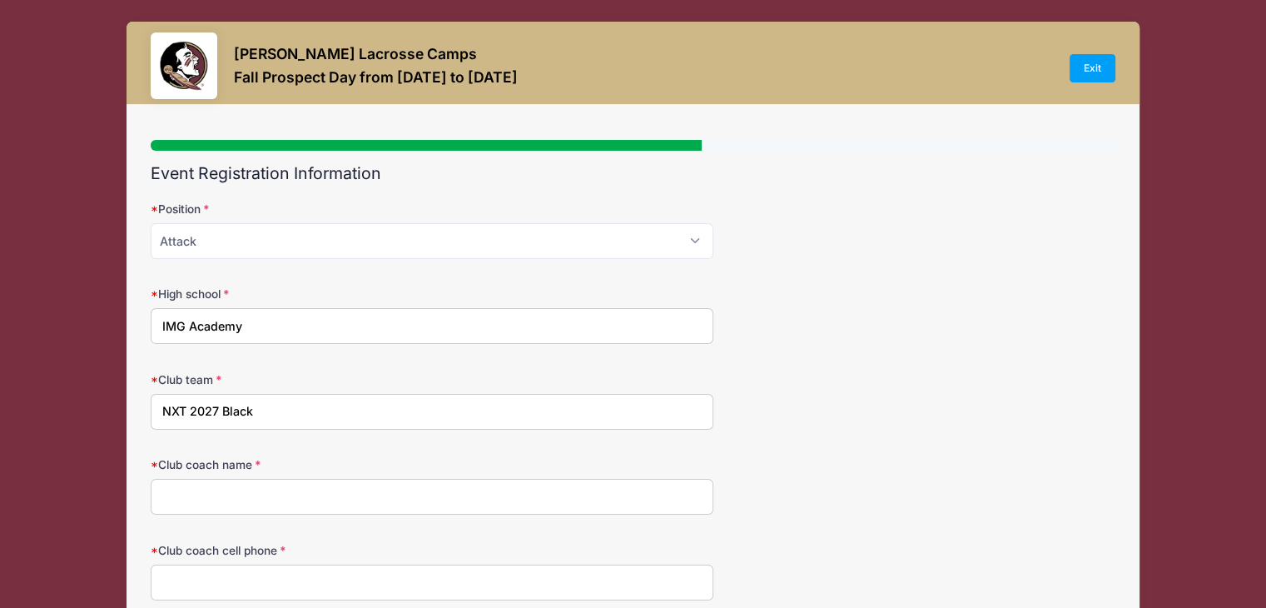
type input "NXT 2027 Black"
type input "[PERSON_NAME]"
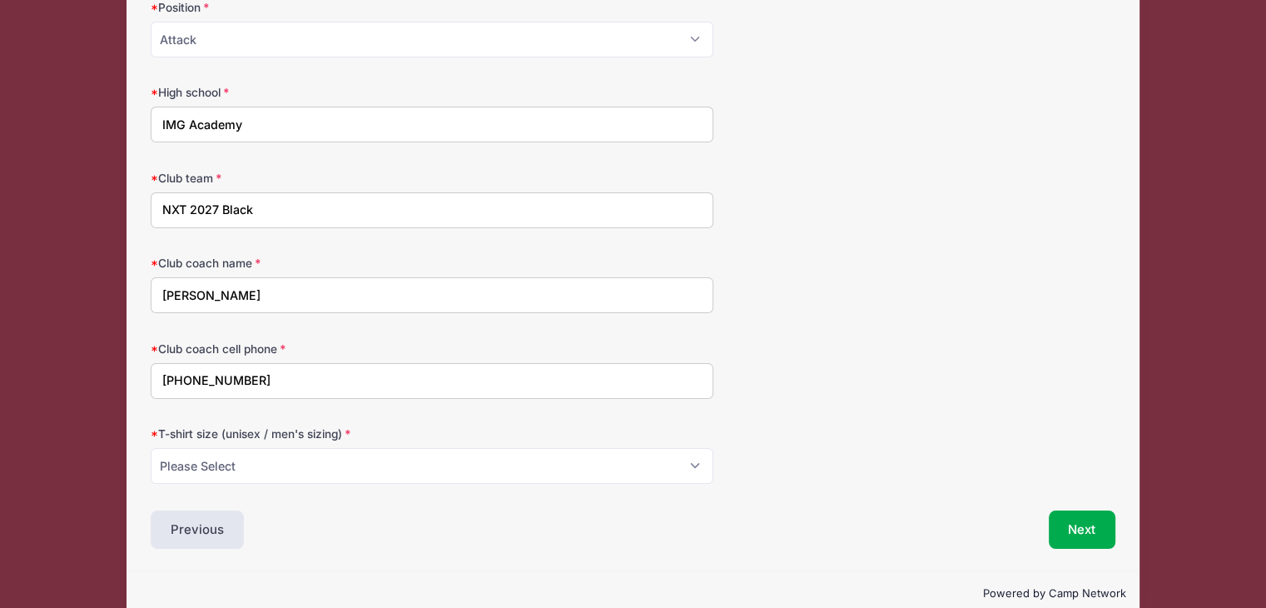
scroll to position [227, 0]
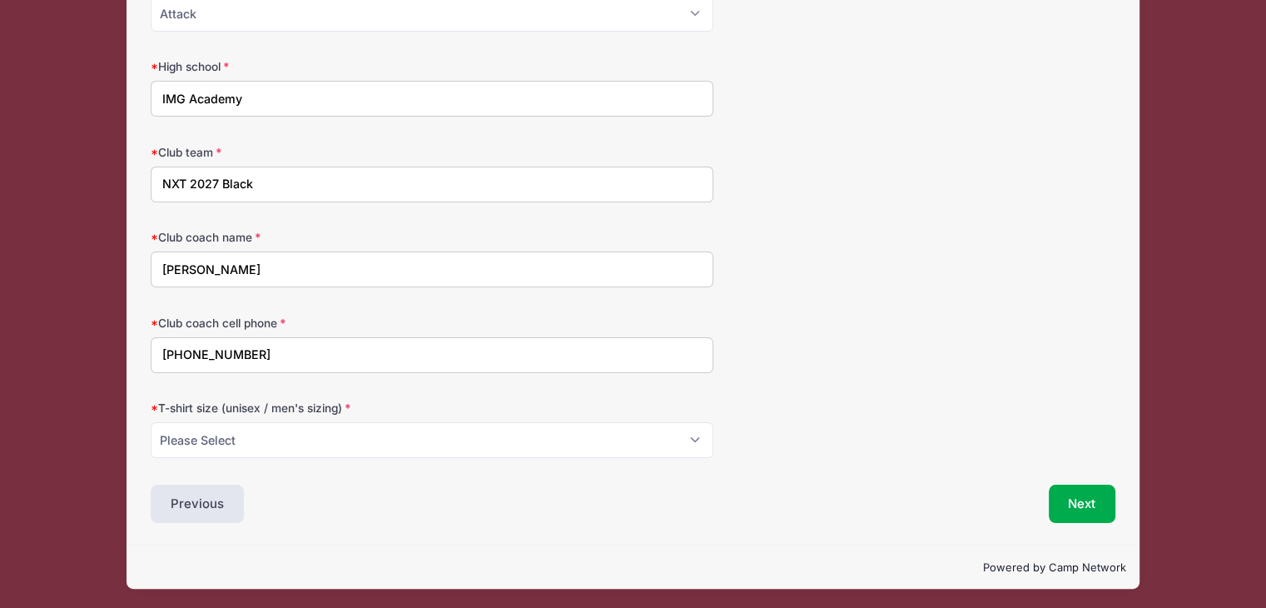
type input "[PHONE_NUMBER]"
click at [512, 447] on select "Please Select Small Medium Large XL" at bounding box center [432, 440] width 563 height 36
select select "Medium"
click at [151, 422] on select "Please Select Small Medium Large XL" at bounding box center [432, 440] width 563 height 36
click at [1082, 509] on button "Next" at bounding box center [1082, 504] width 67 height 38
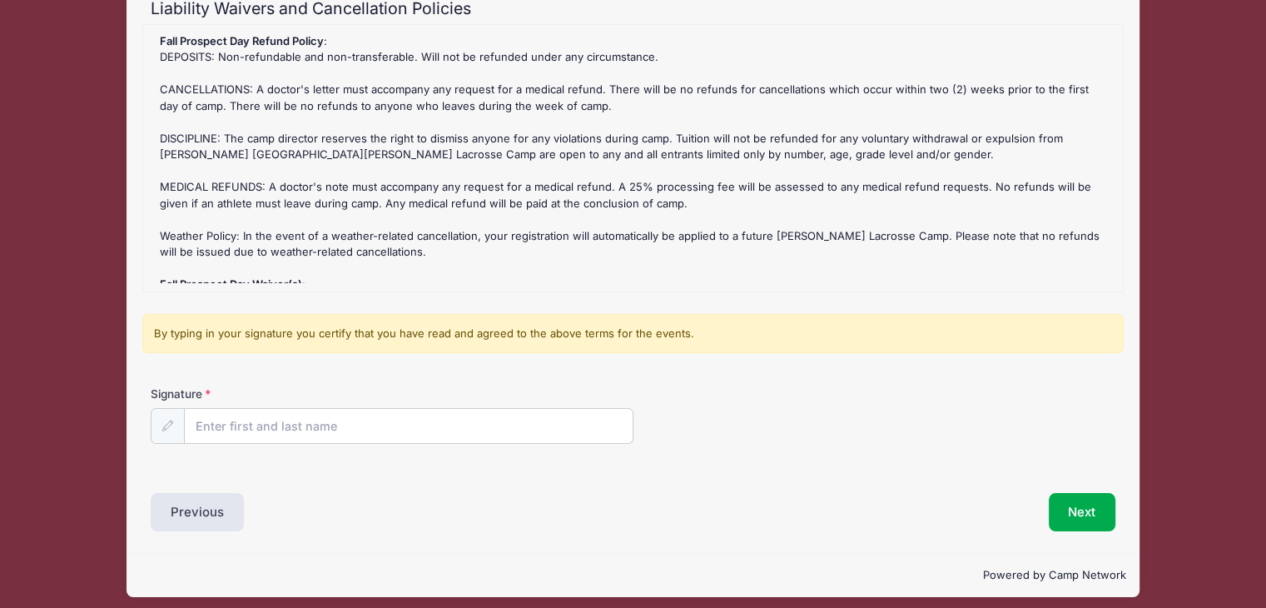
scroll to position [173, 0]
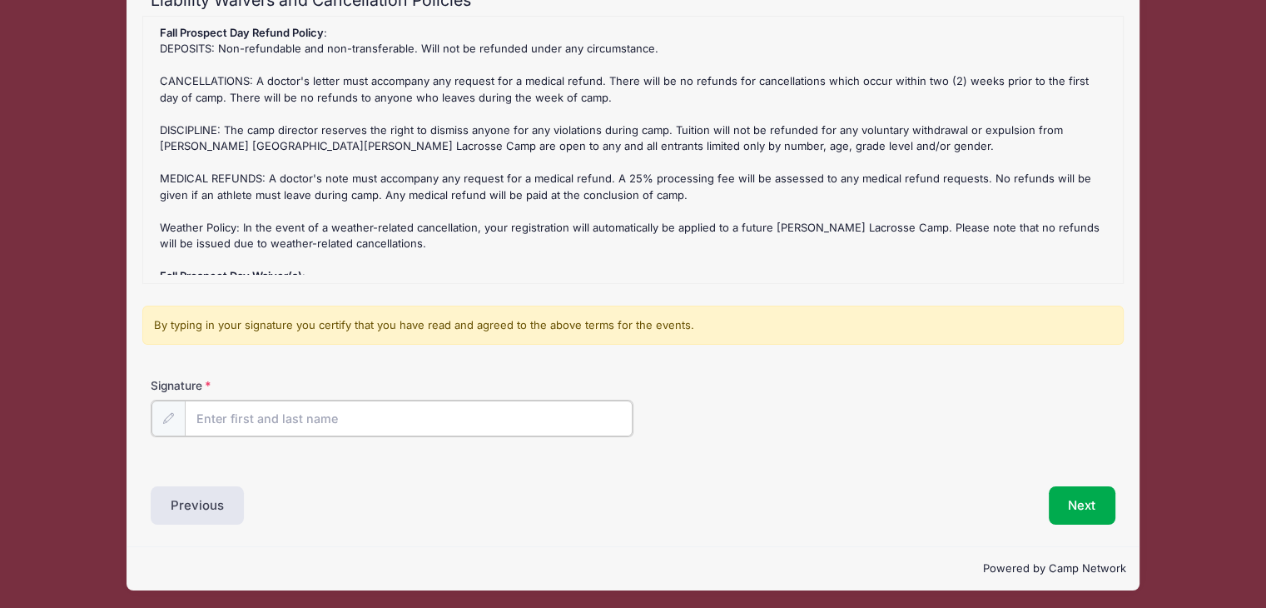
click at [390, 407] on input "Signature" at bounding box center [409, 418] width 448 height 36
type input "[PERSON_NAME]"
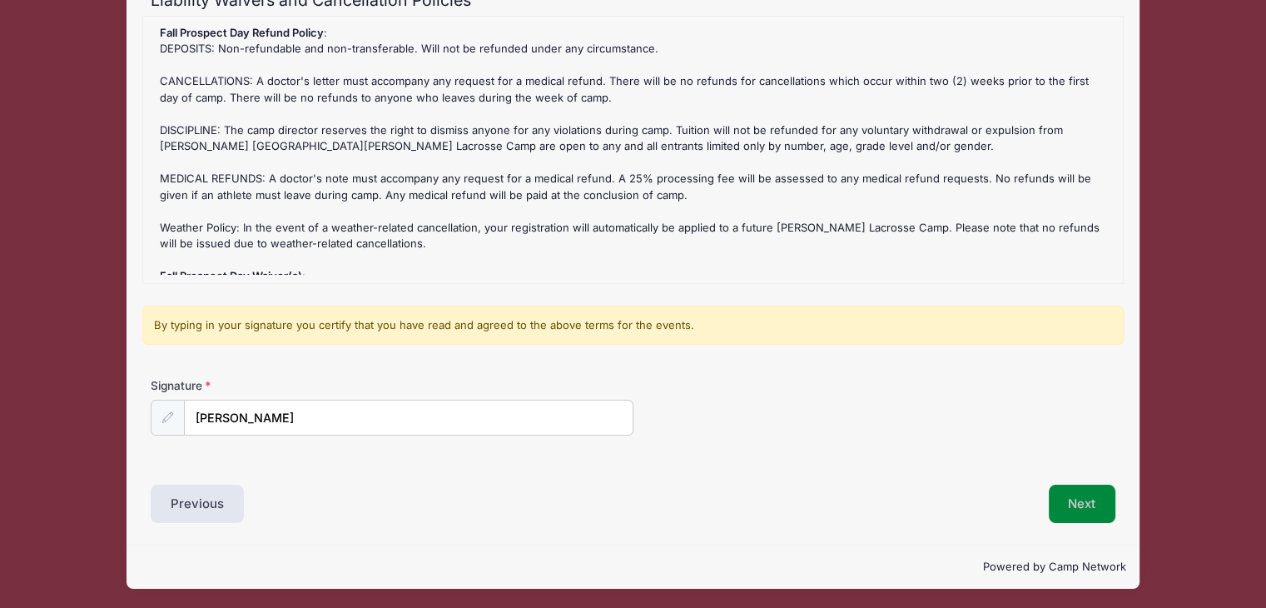
click at [1075, 511] on button "Next" at bounding box center [1082, 504] width 67 height 38
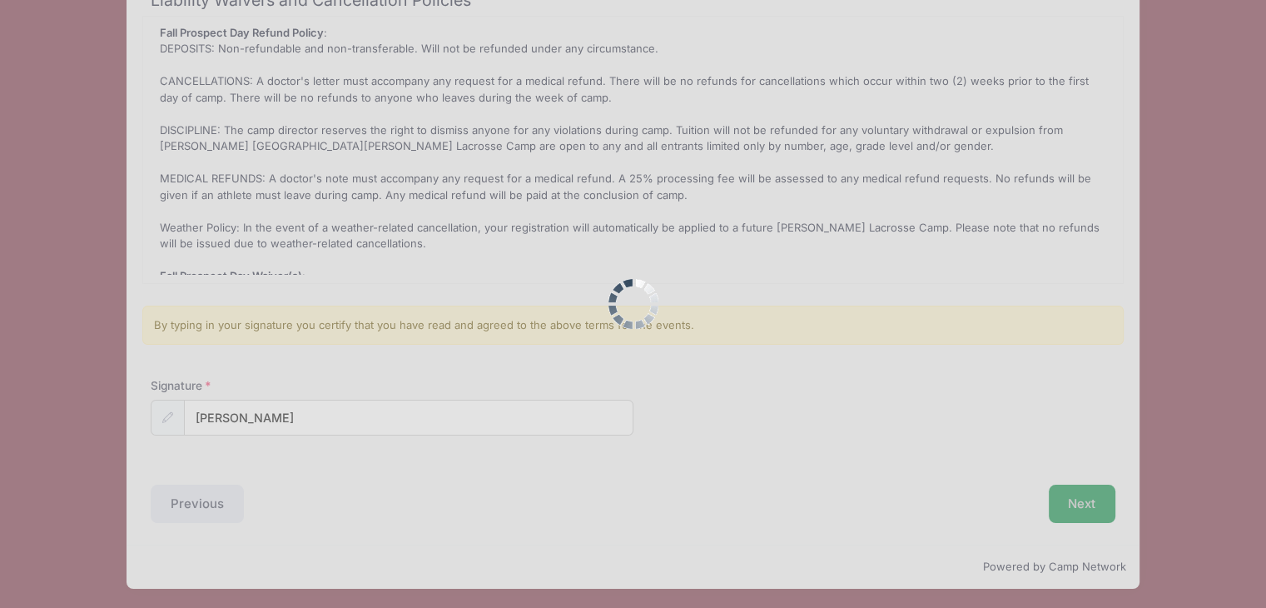
scroll to position [0, 0]
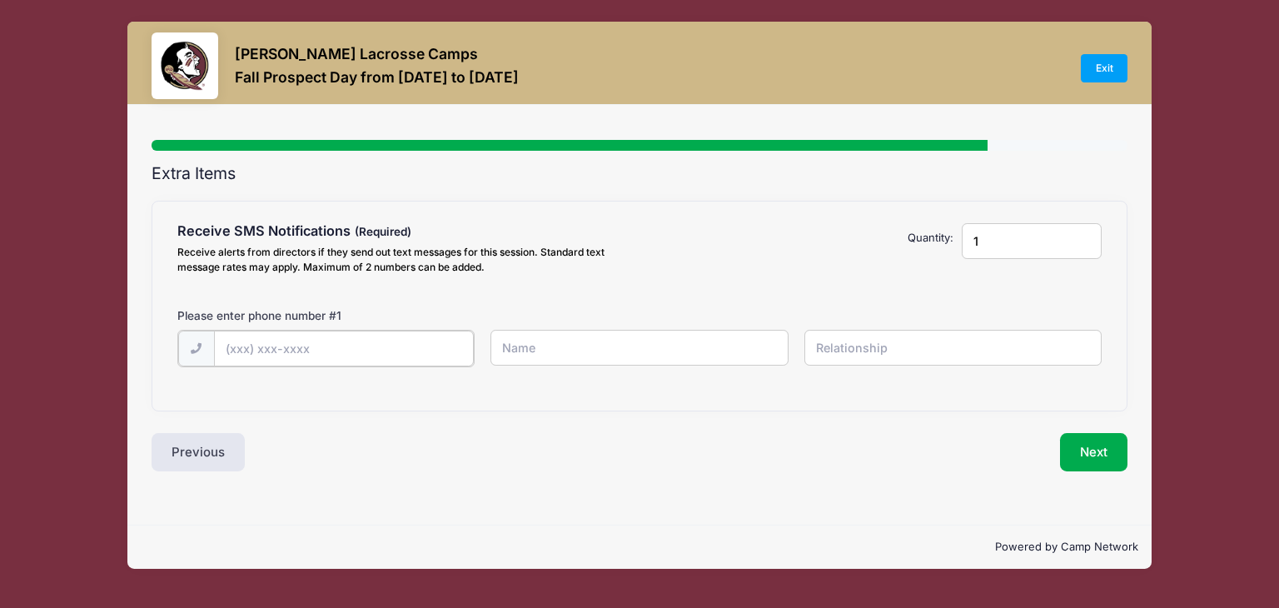
click at [0, 0] on input "text" at bounding box center [0, 0] width 0 height 0
type input "[PHONE_NUMBER]"
drag, startPoint x: 986, startPoint y: 231, endPoint x: 959, endPoint y: 238, distance: 27.5
click at [959, 238] on div "1" at bounding box center [1031, 251] width 157 height 57
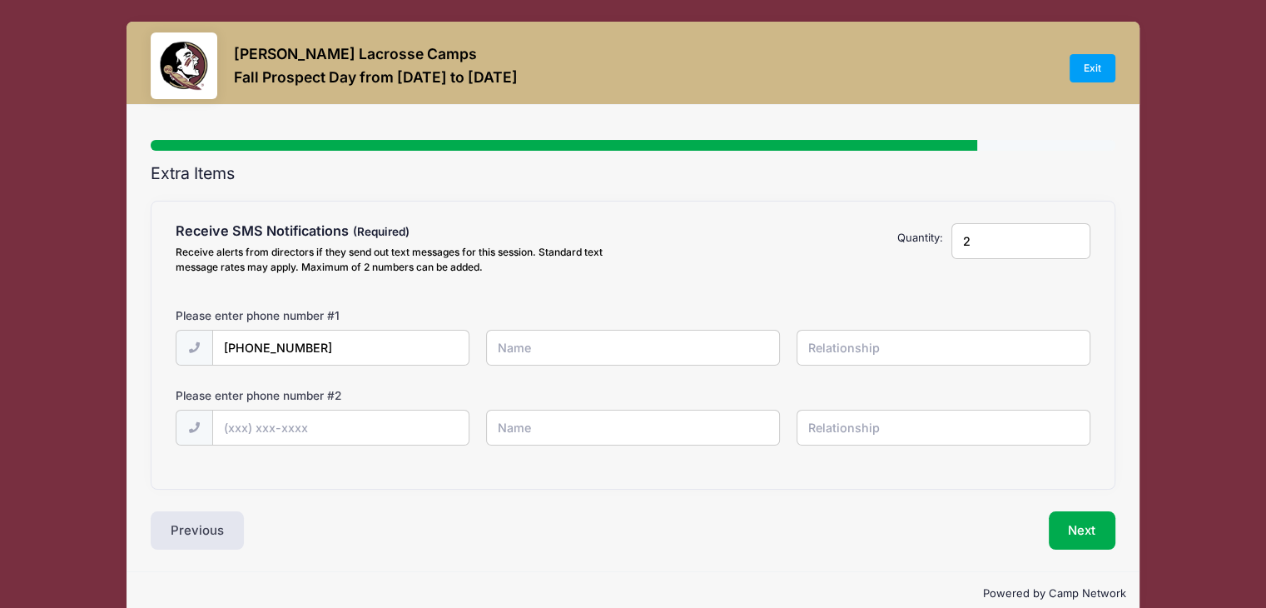
type input "2"
click at [0, 0] on input "text" at bounding box center [0, 0] width 0 height 0
type input "[PERSON_NAME]"
type input "Dad"
type input "[PHONE_NUMBER]"
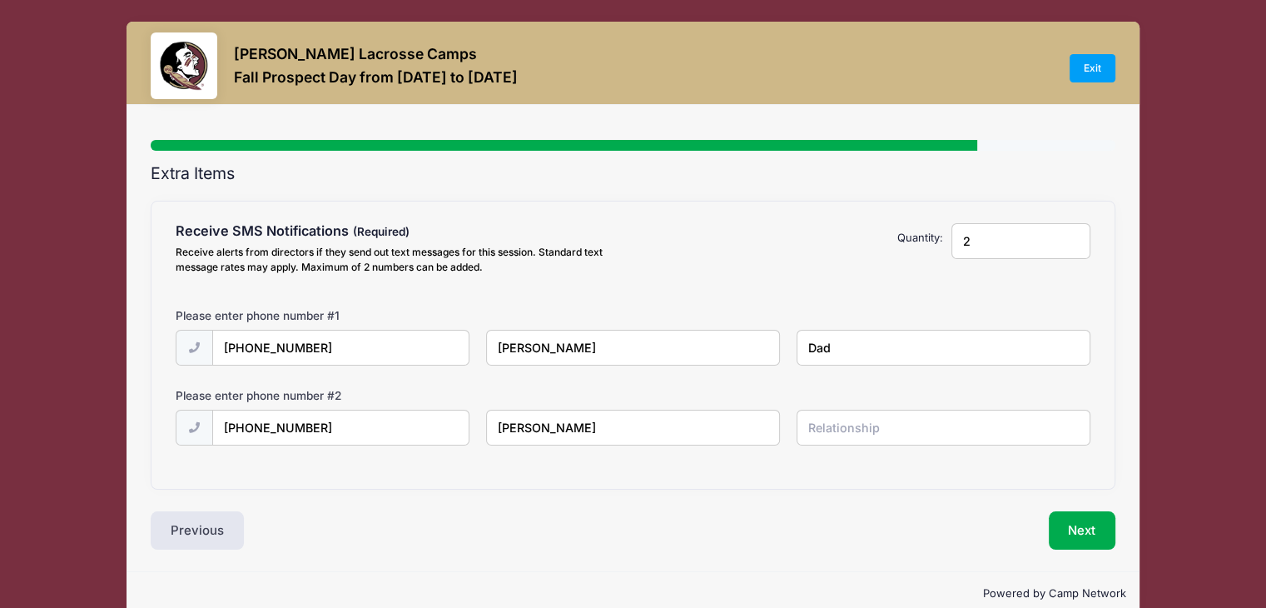
type input "[PERSON_NAME]"
type input "mom"
click at [1081, 527] on button "Next" at bounding box center [1082, 530] width 67 height 38
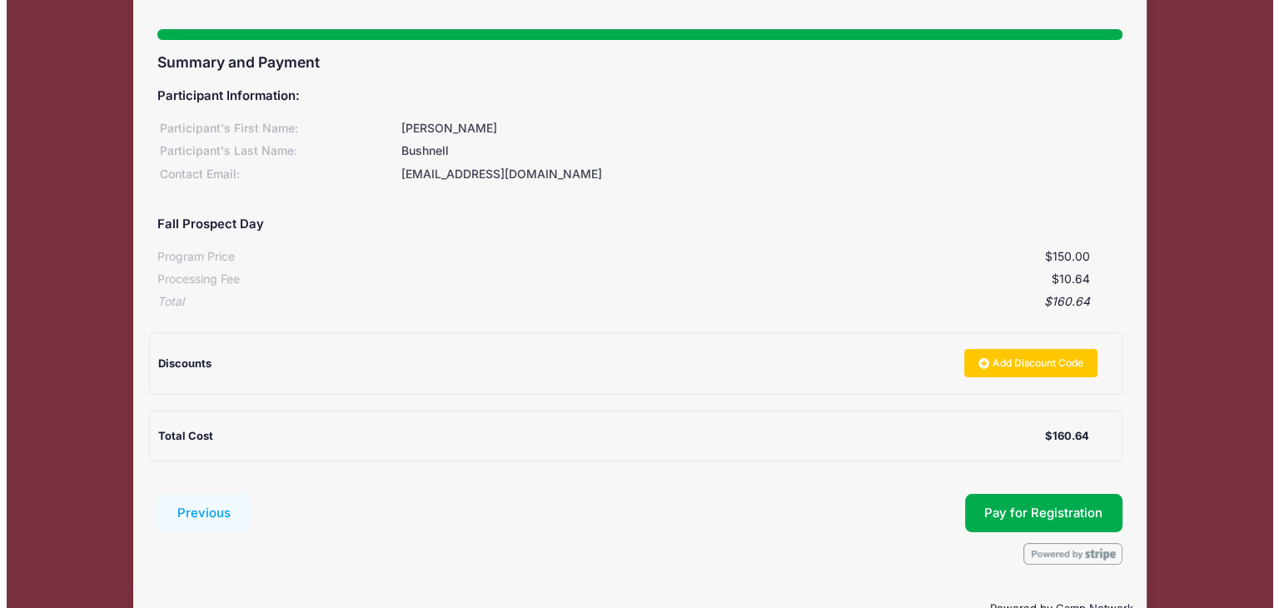
scroll to position [122, 0]
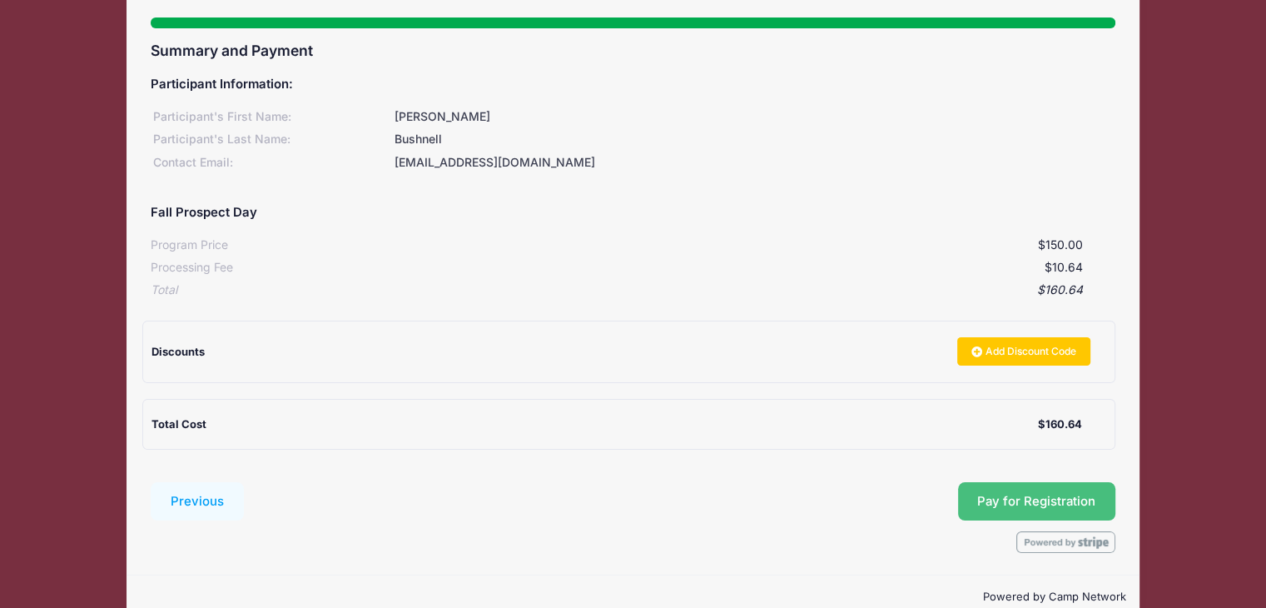
click at [1077, 495] on span "Pay for Registration" at bounding box center [1036, 501] width 118 height 15
